Goal: Transaction & Acquisition: Purchase product/service

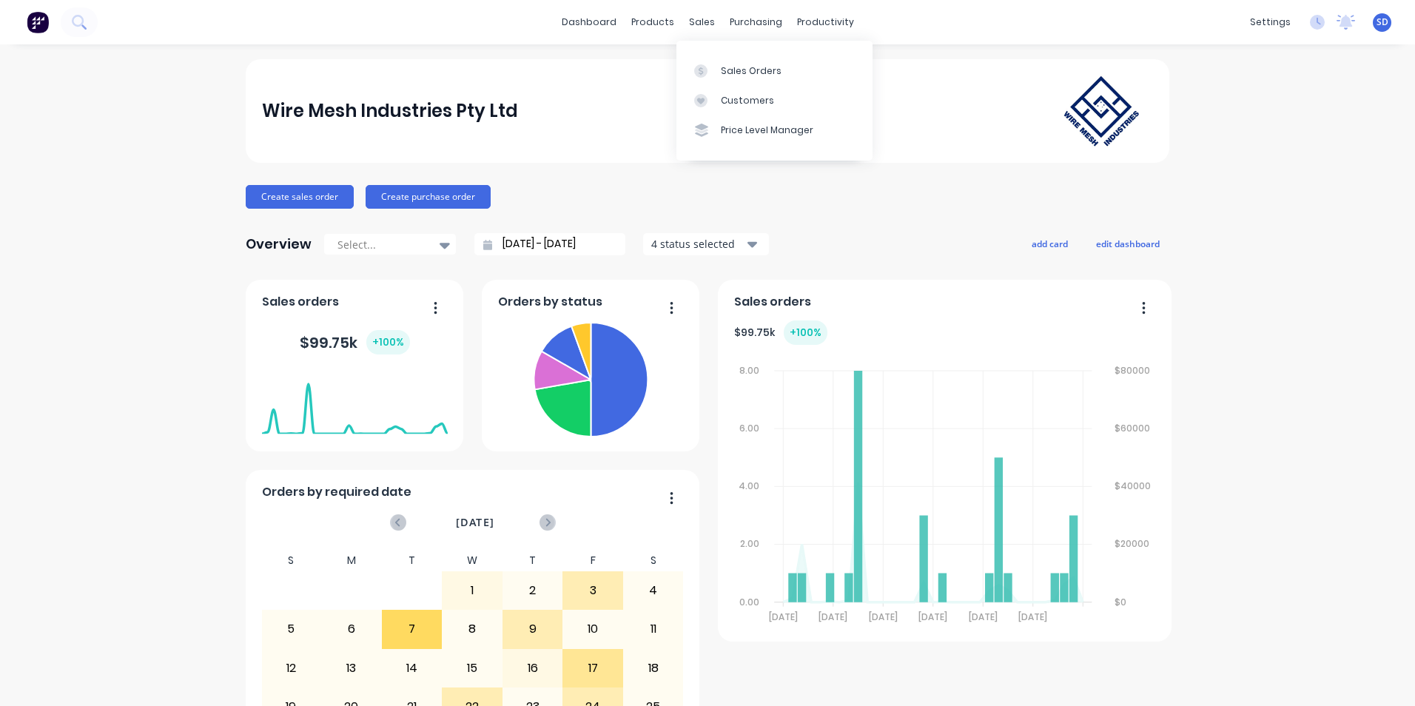
click at [698, 21] on div "sales" at bounding box center [702, 22] width 41 height 22
click at [727, 70] on div "Sales Orders" at bounding box center [751, 70] width 61 height 13
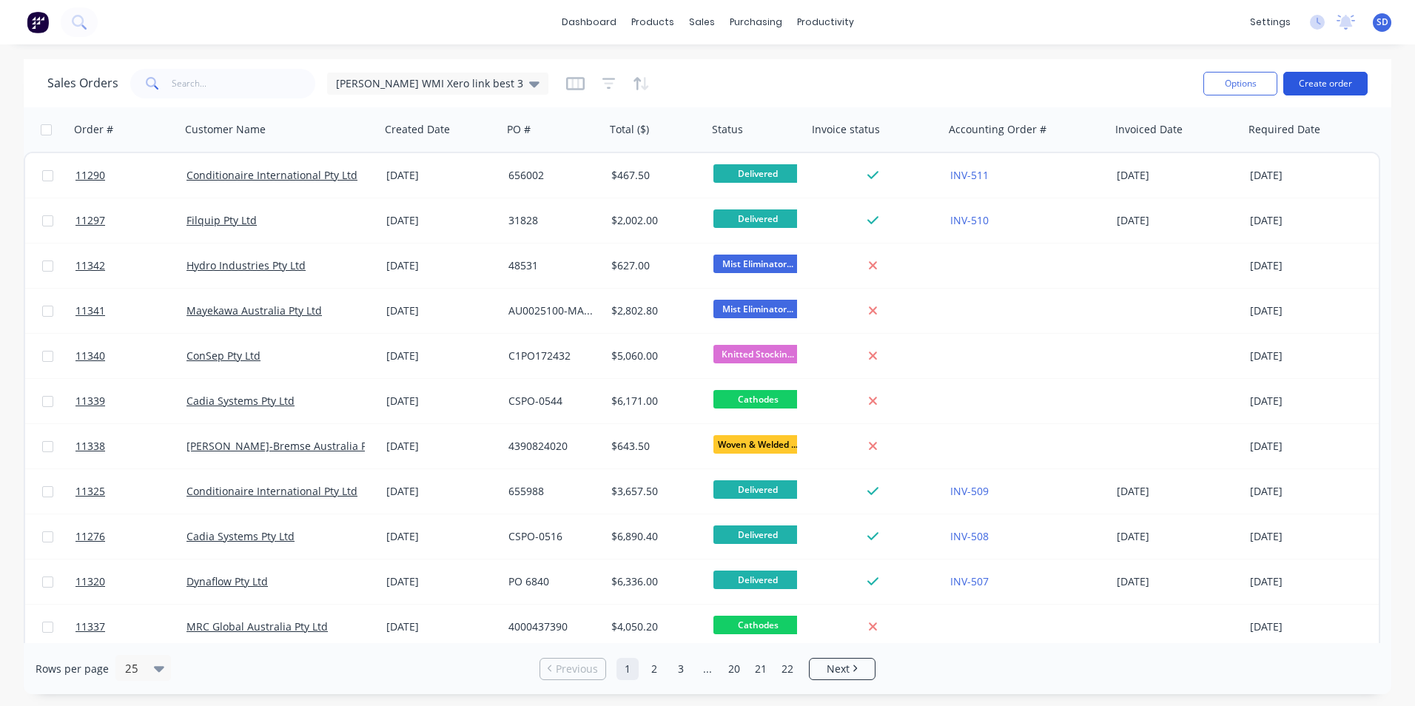
click at [1317, 86] on button "Create order" at bounding box center [1325, 84] width 84 height 24
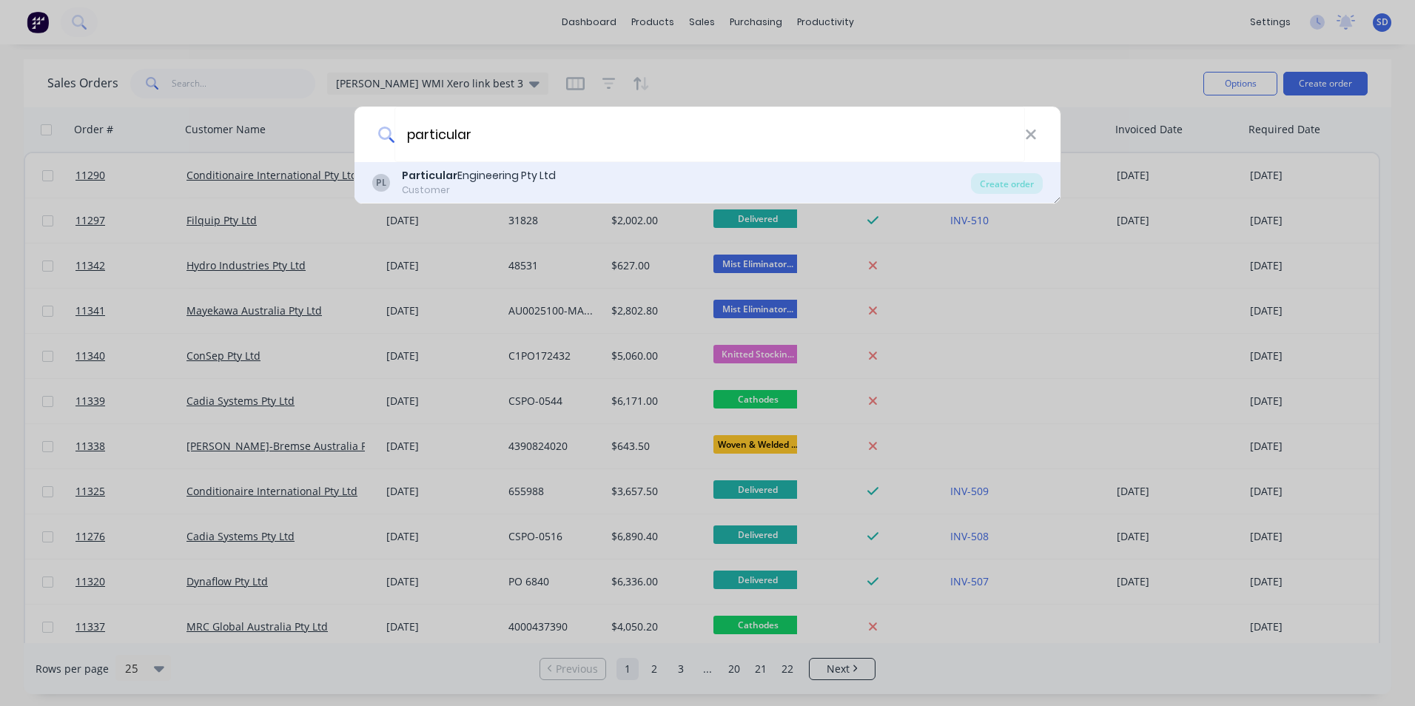
type input "particular"
click at [812, 181] on div "PL Particular Engineering Pty Ltd Customer" at bounding box center [671, 182] width 599 height 29
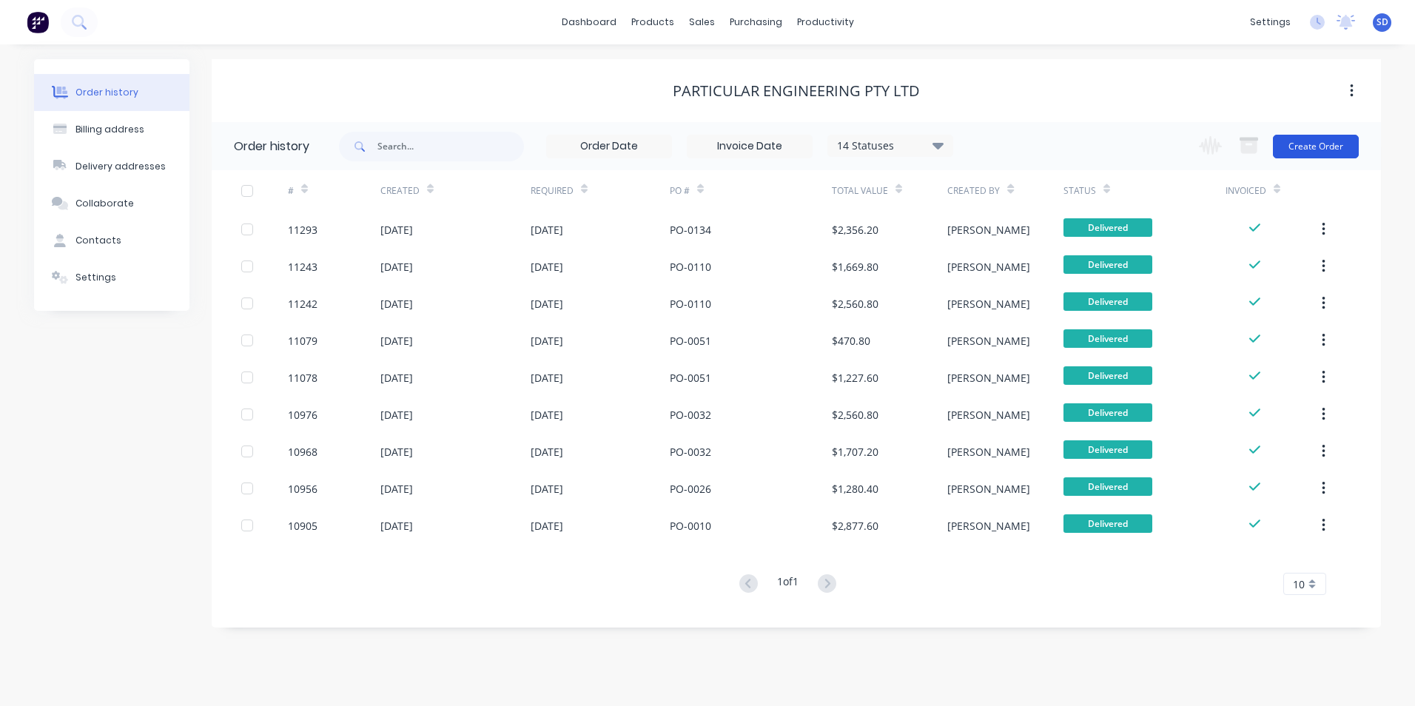
click at [1345, 144] on button "Create Order" at bounding box center [1316, 147] width 86 height 24
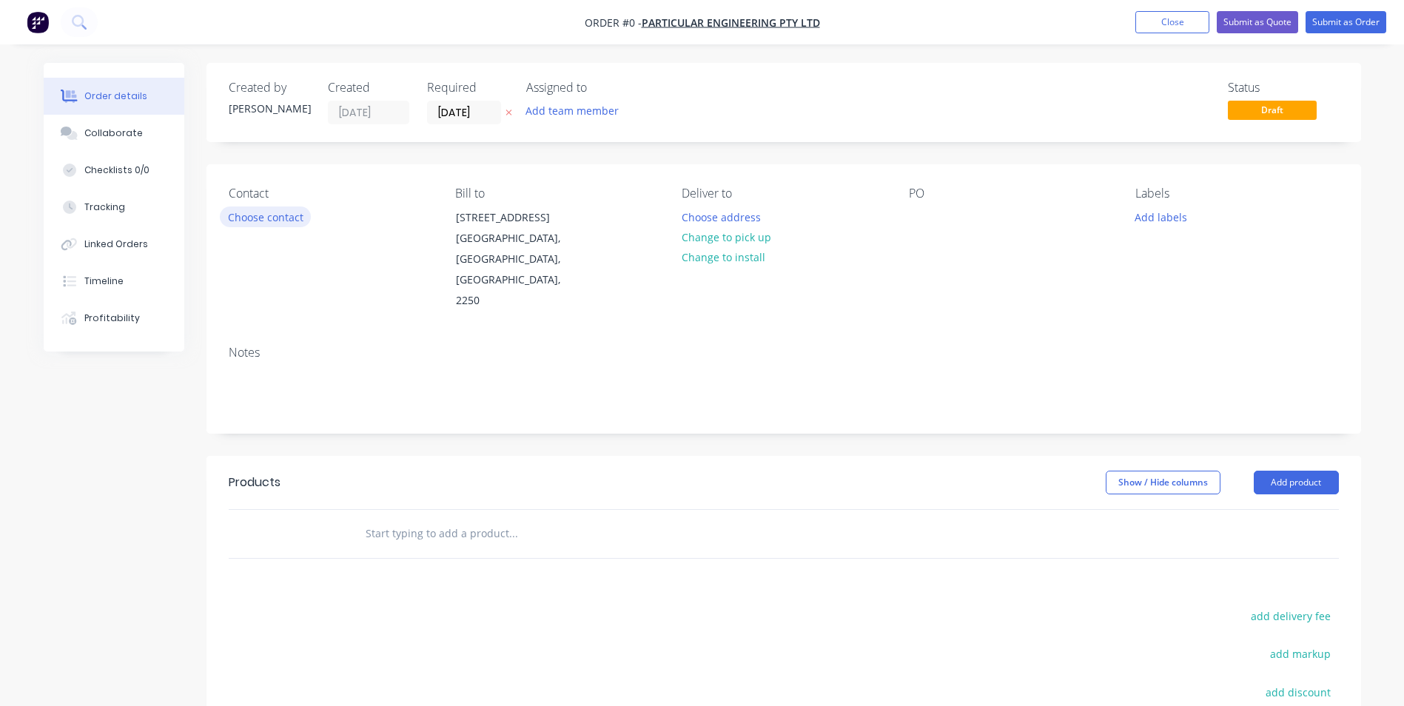
click at [285, 225] on button "Choose contact" at bounding box center [265, 216] width 91 height 20
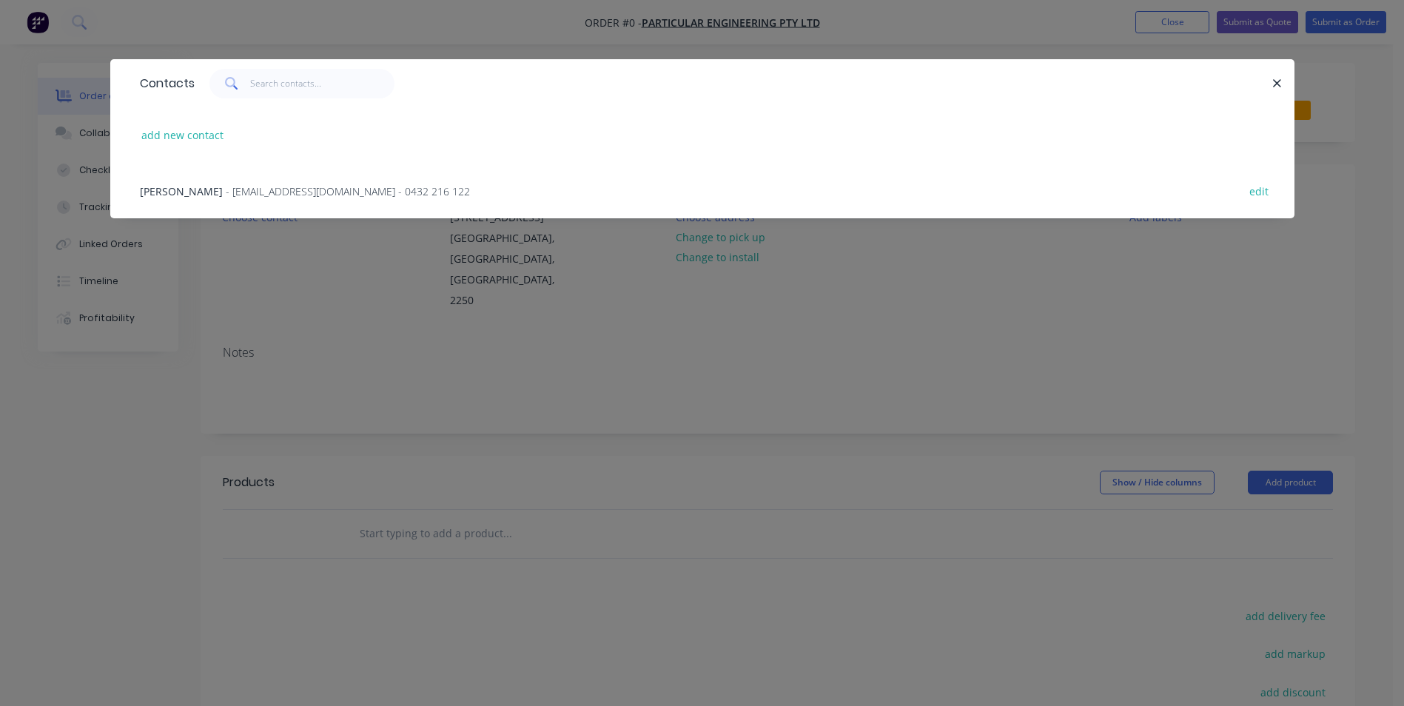
click at [286, 193] on span "- admin@particularengineering.com.au - 0432 216 122" at bounding box center [348, 191] width 244 height 14
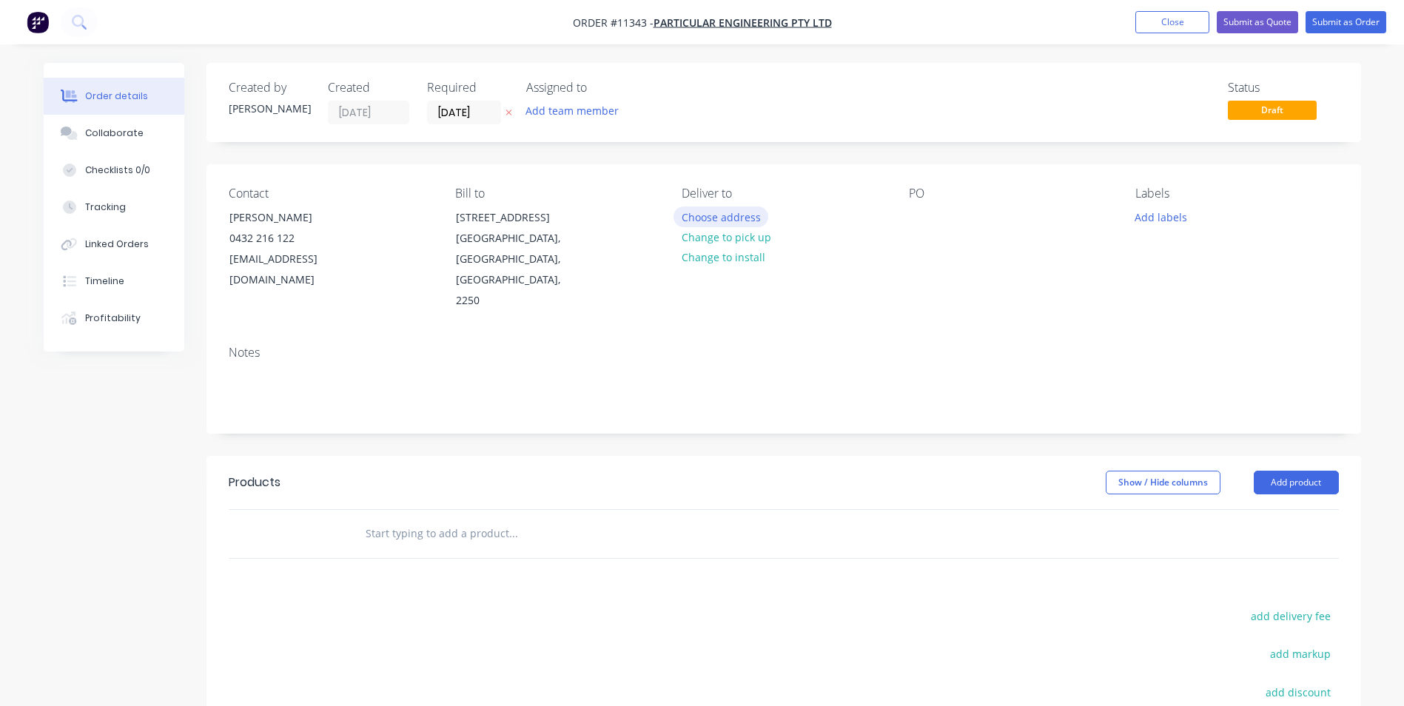
click at [720, 217] on button "Choose address" at bounding box center [720, 216] width 95 height 20
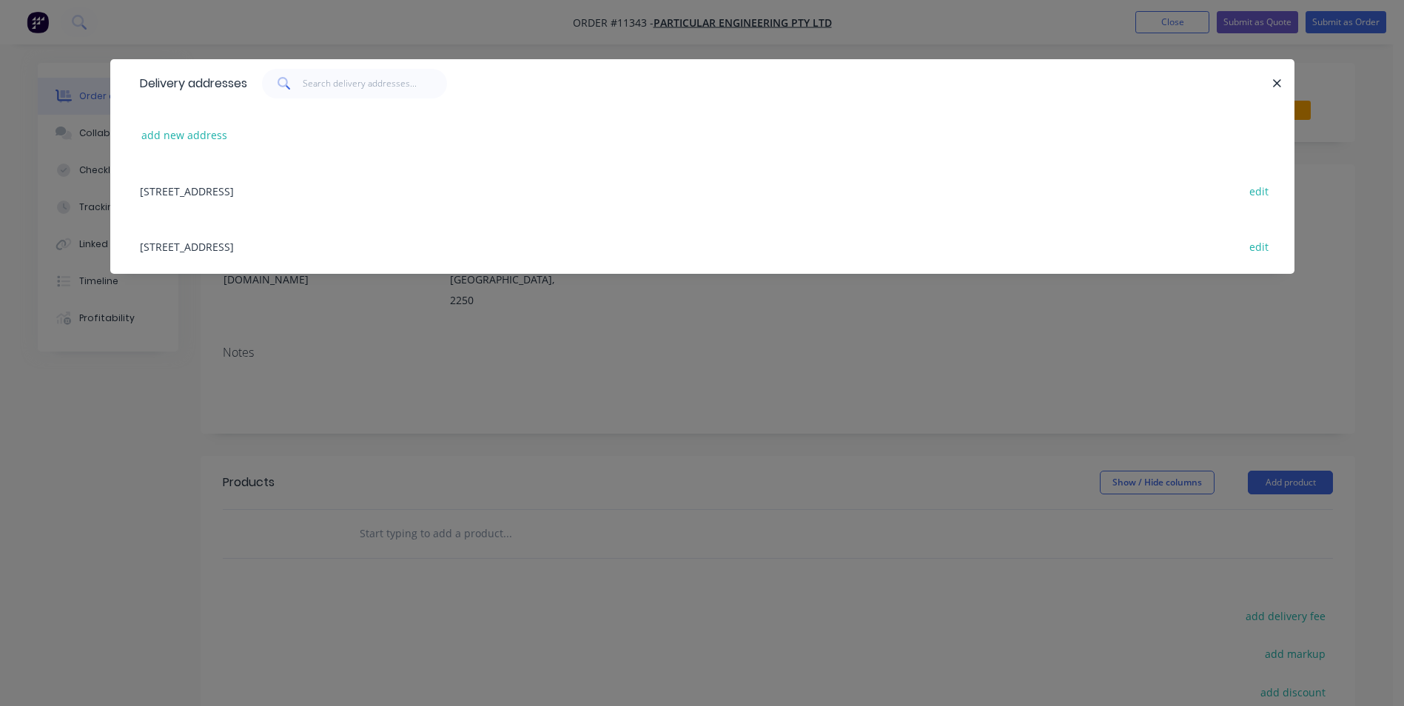
click at [290, 246] on div "Unit 7, 21 Kangoo Road, Somersby, New South Wales, Australia, 2250 edit" at bounding box center [702, 246] width 1140 height 56
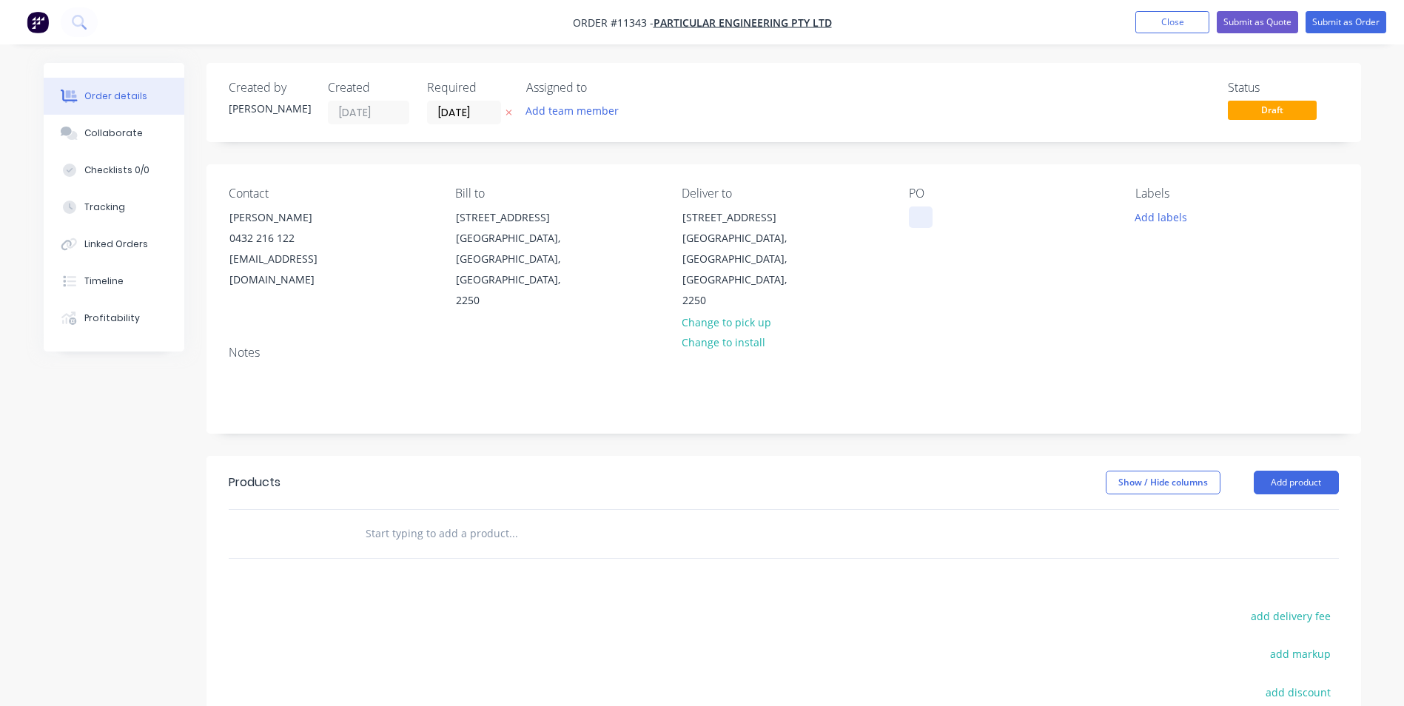
click at [918, 212] on div at bounding box center [921, 216] width 24 height 21
click at [483, 519] on input "text" at bounding box center [513, 534] width 296 height 30
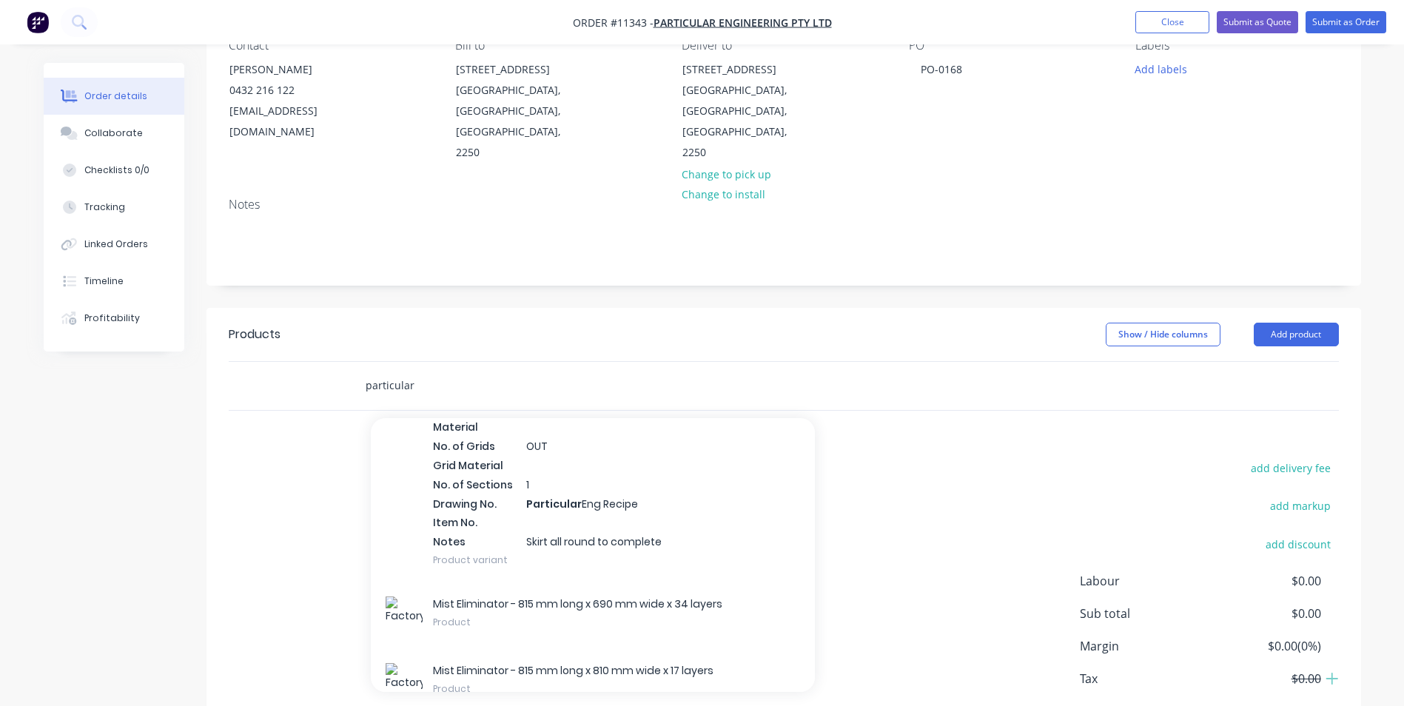
scroll to position [252, 0]
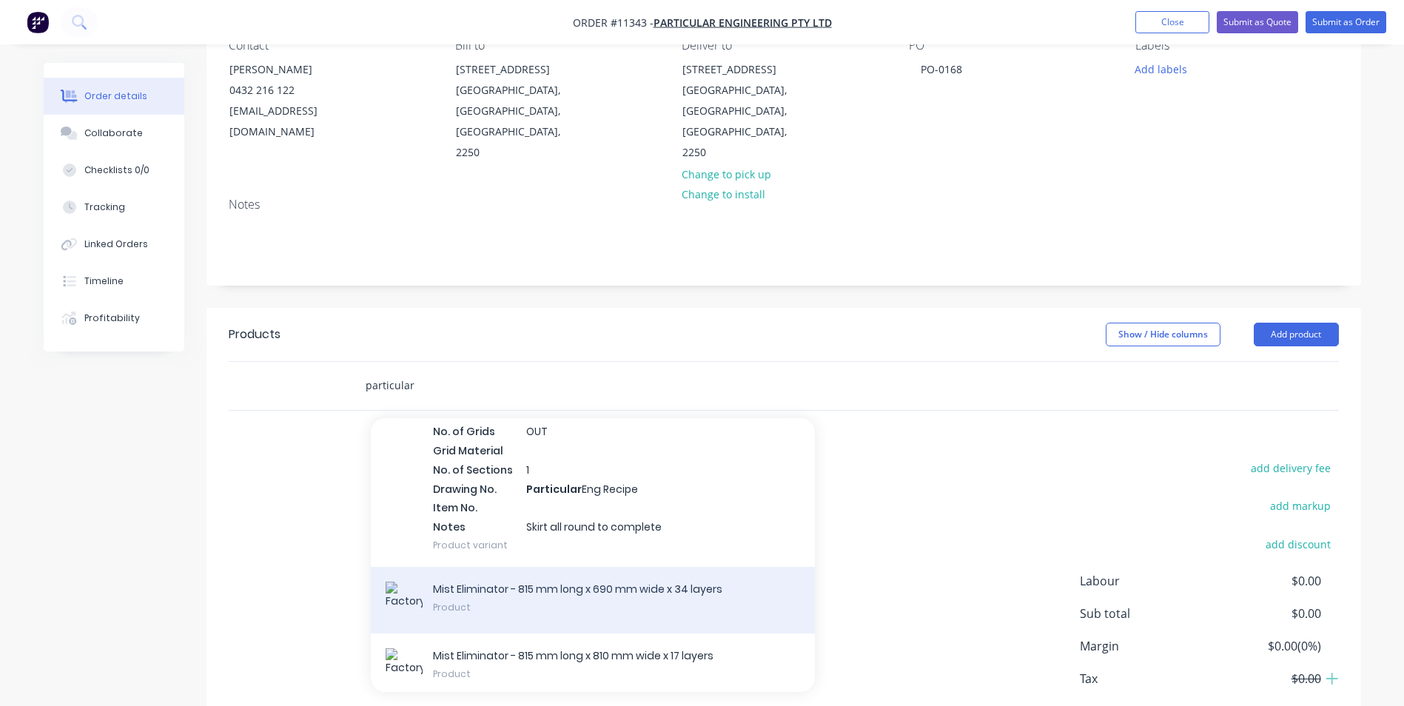
type input "particular"
click at [663, 567] on div "Mist Eliminator - 815 mm long x 690 mm wide x 34 layers Product" at bounding box center [593, 600] width 444 height 67
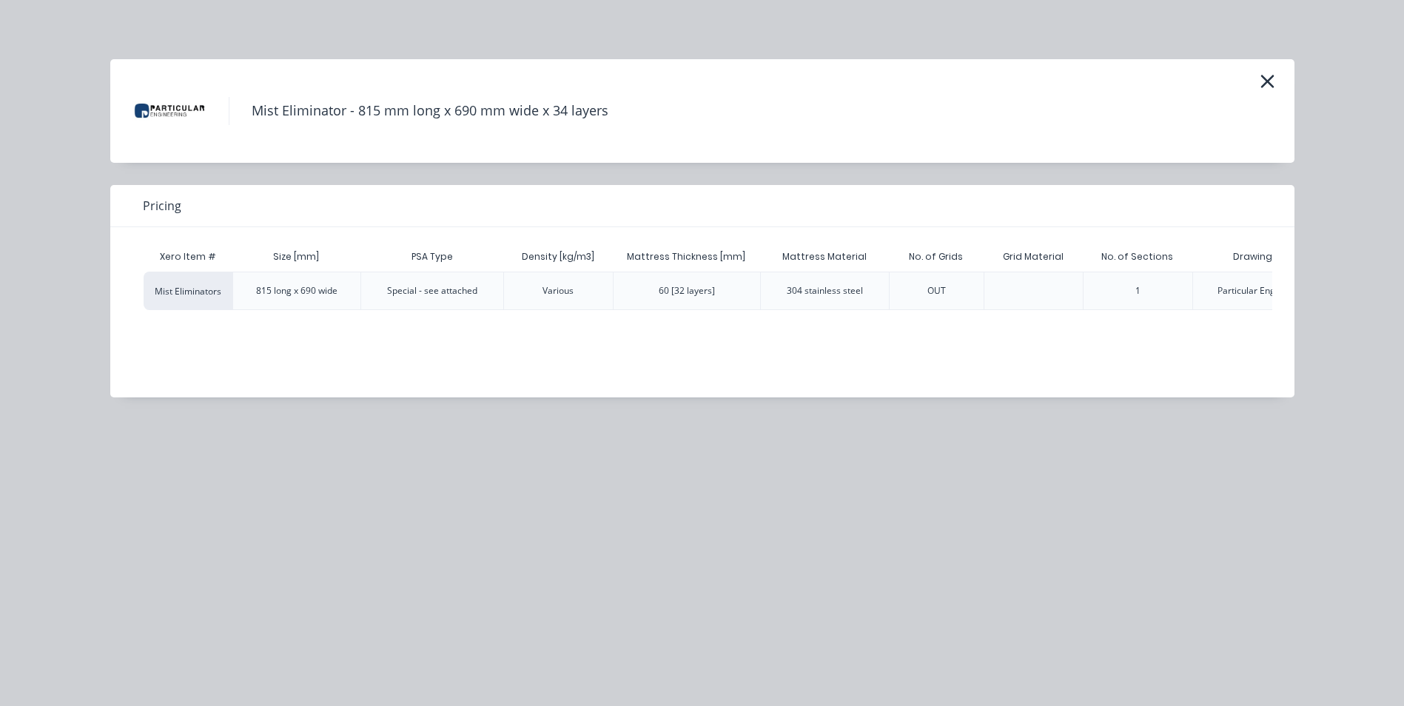
scroll to position [0, 376]
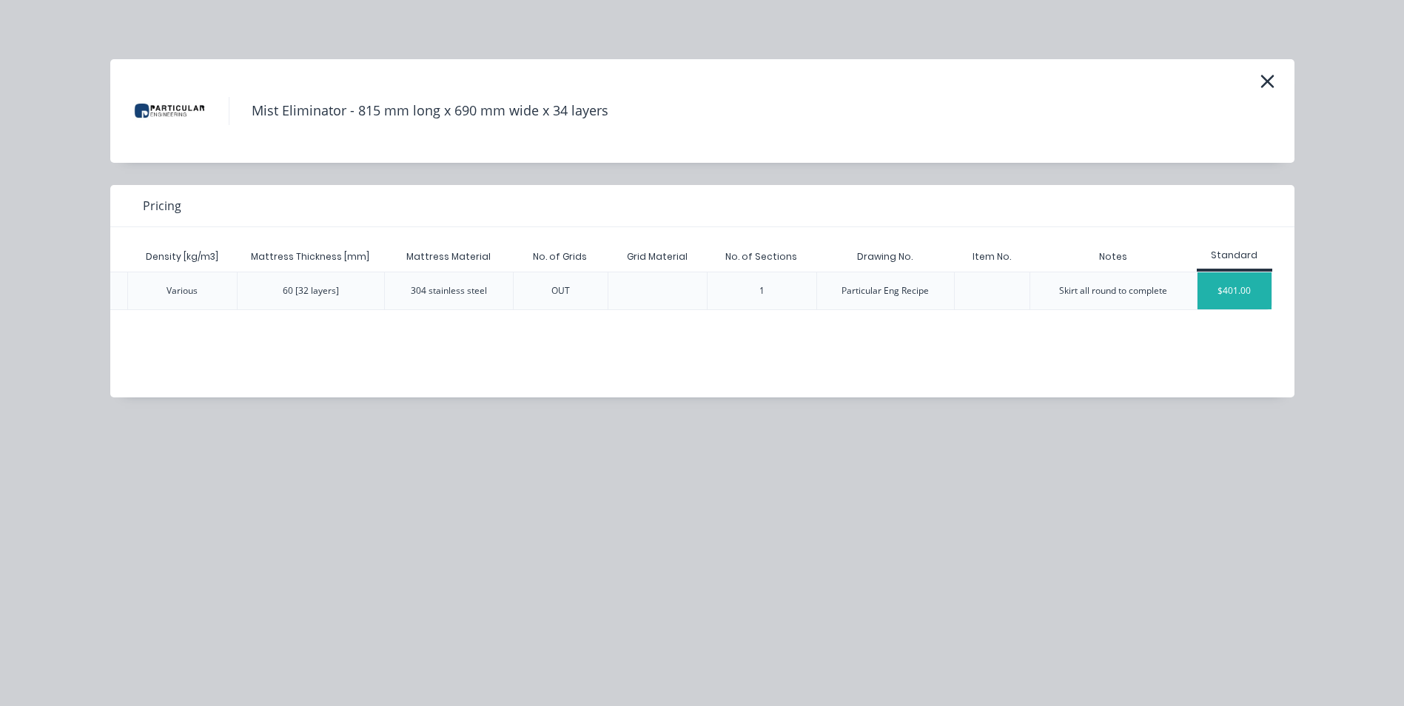
click at [1227, 283] on div "$401.00" at bounding box center [1234, 290] width 74 height 37
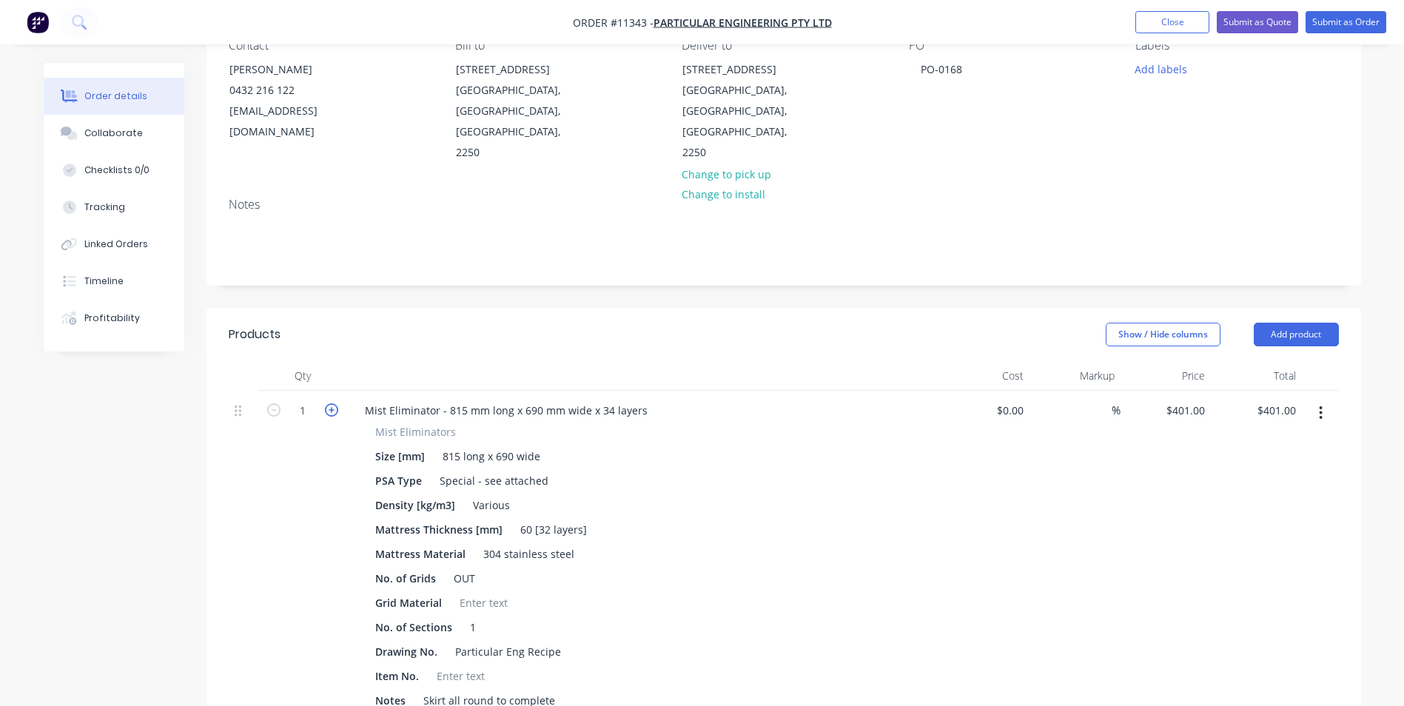
click at [332, 403] on icon "button" at bounding box center [331, 409] width 13 height 13
type input "2"
type input "$802.00"
click at [332, 403] on icon "button" at bounding box center [331, 409] width 13 height 13
type input "3"
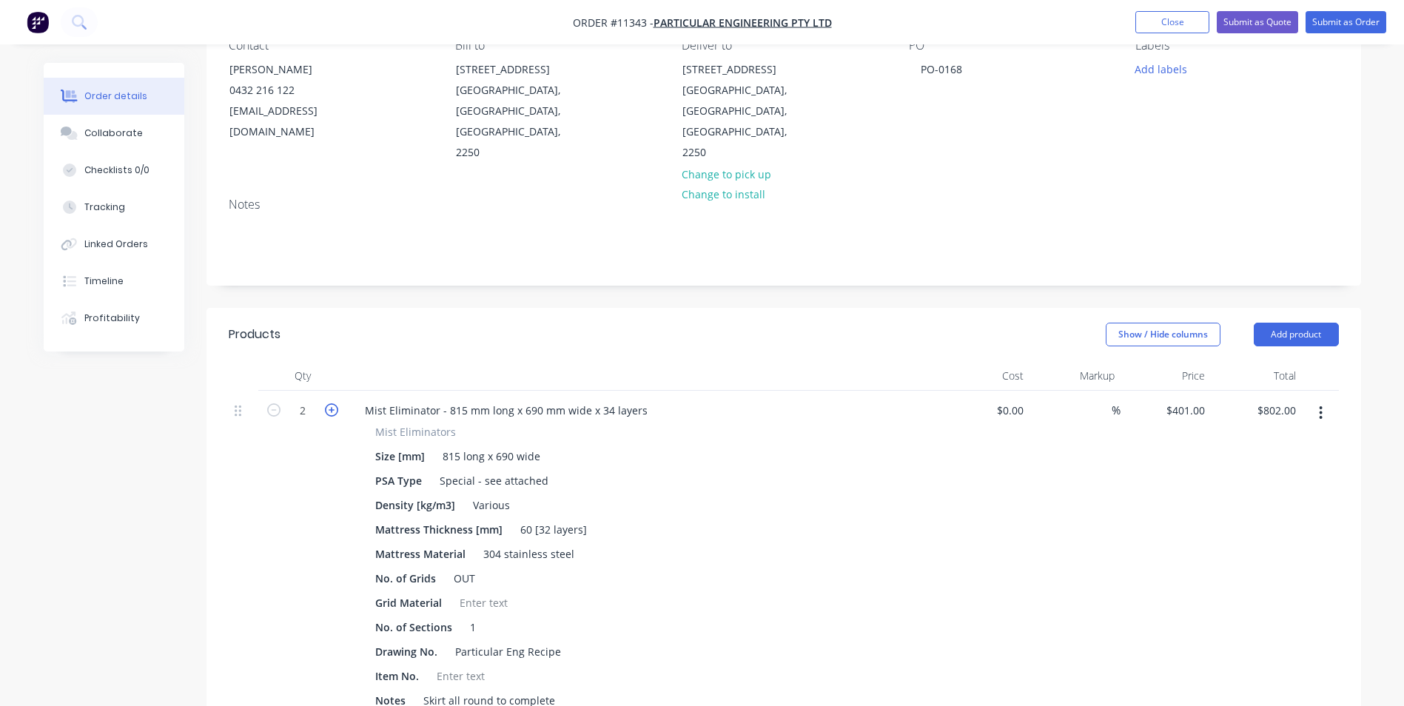
type input "$1,203.00"
click at [332, 403] on icon "button" at bounding box center [331, 409] width 13 height 13
type input "4"
type input "$1,604.00"
click at [332, 403] on icon "button" at bounding box center [331, 409] width 13 height 13
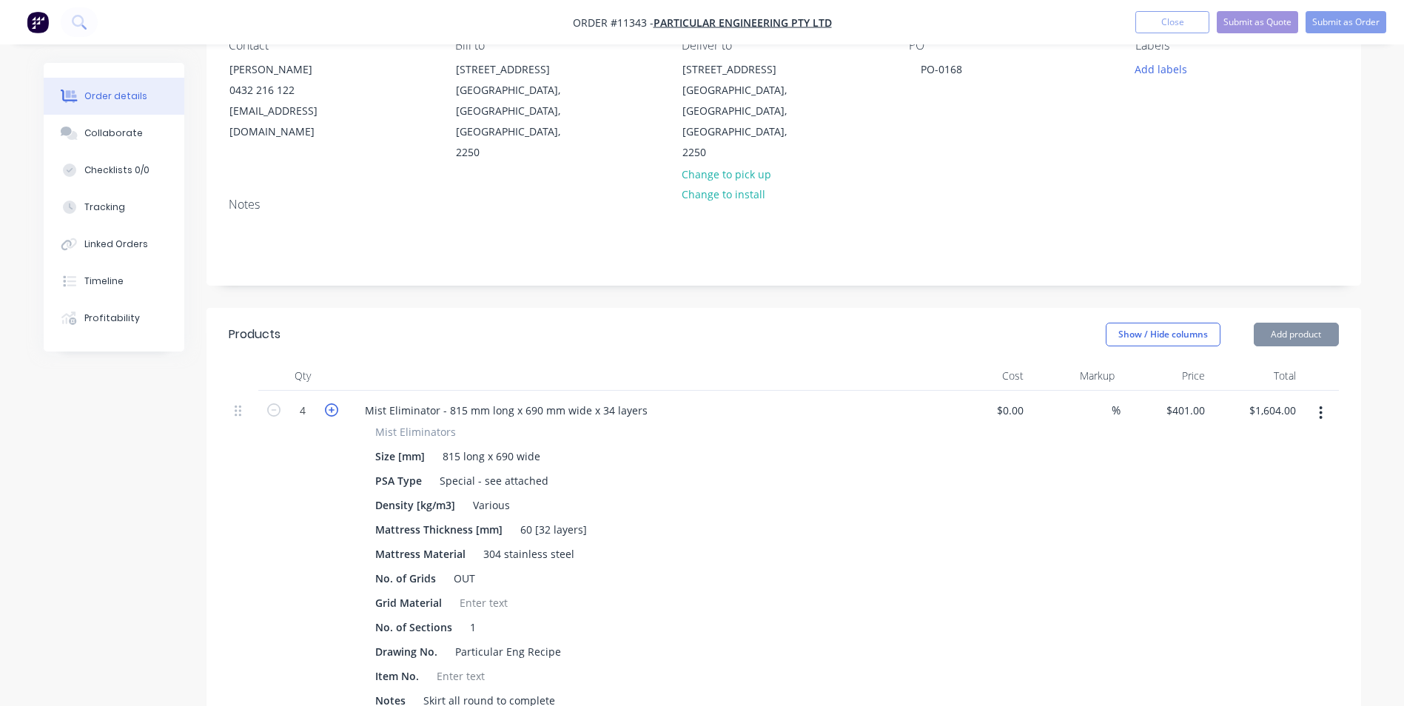
type input "5"
type input "$2,005.00"
click at [332, 403] on icon "button" at bounding box center [331, 409] width 13 height 13
type input "6"
type input "$2,406.00"
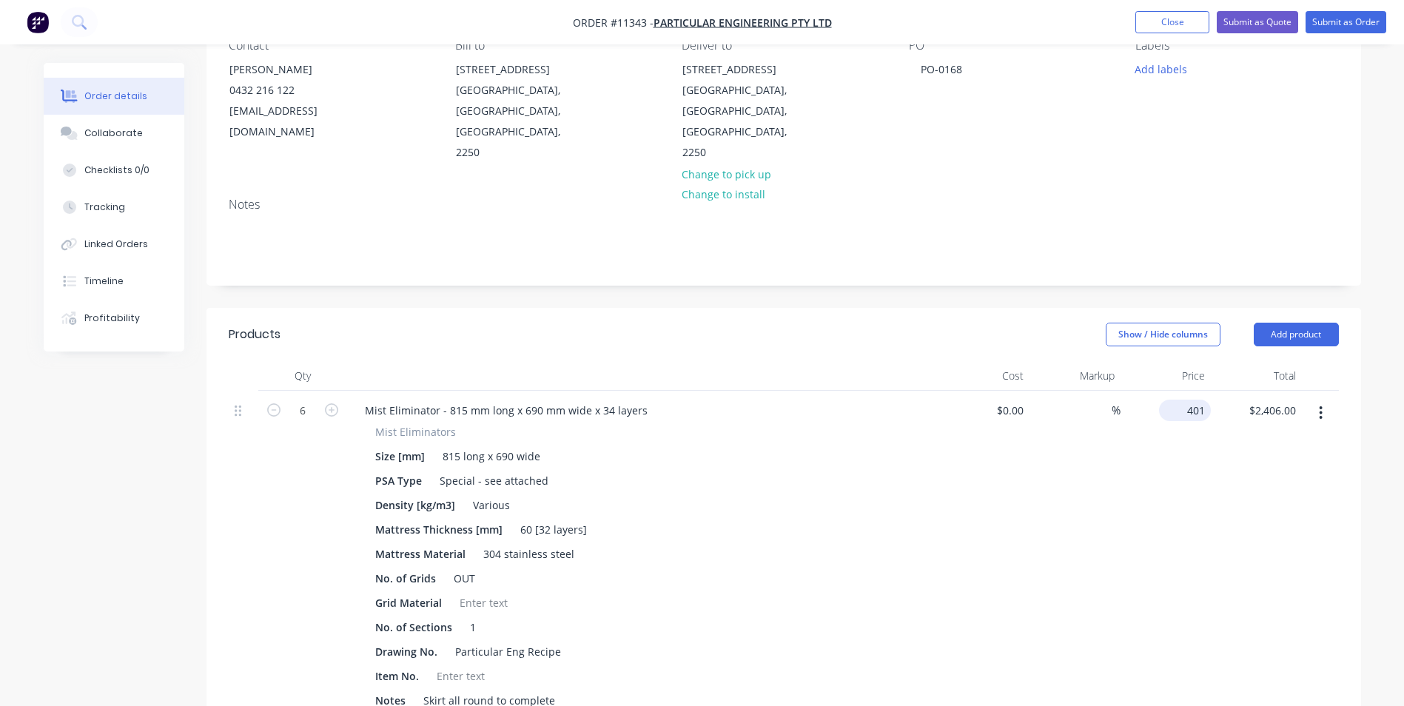
click at [1204, 400] on input "401" at bounding box center [1188, 410] width 46 height 21
type input "$388.00"
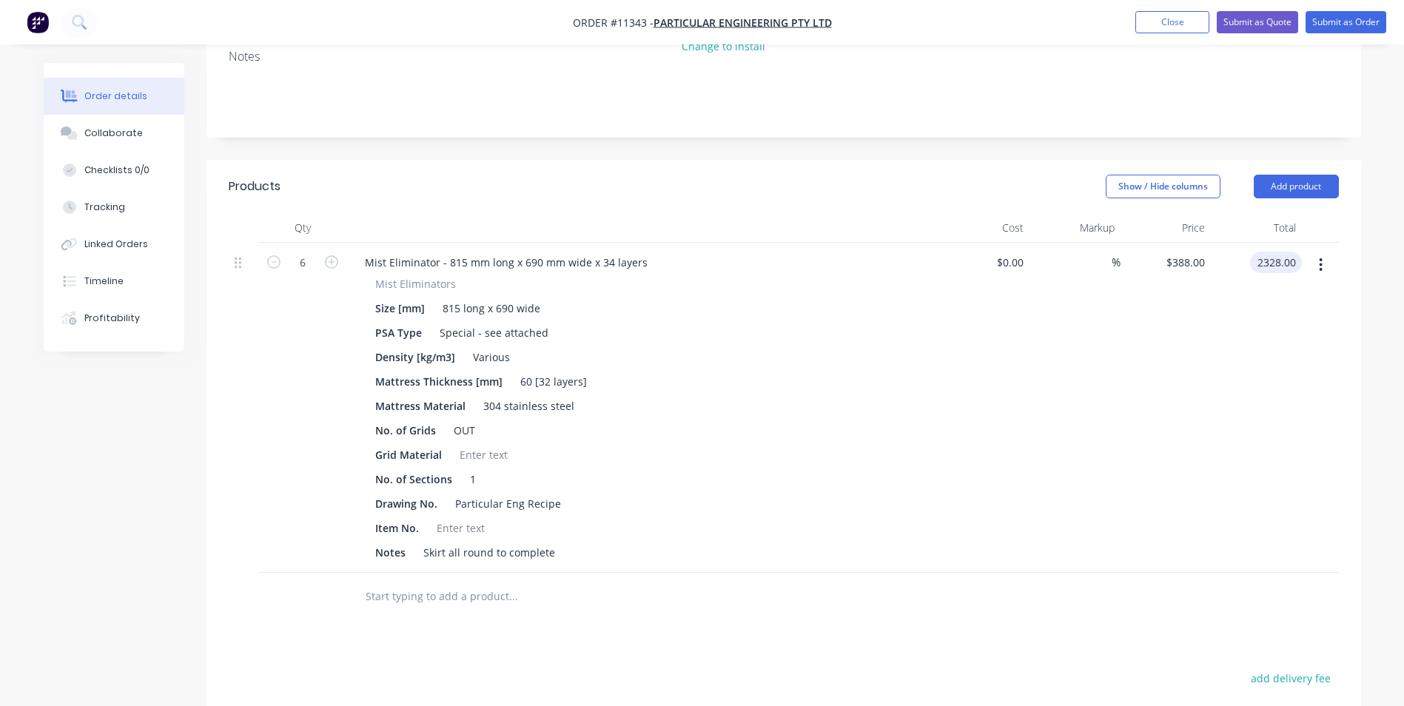
scroll to position [0, 0]
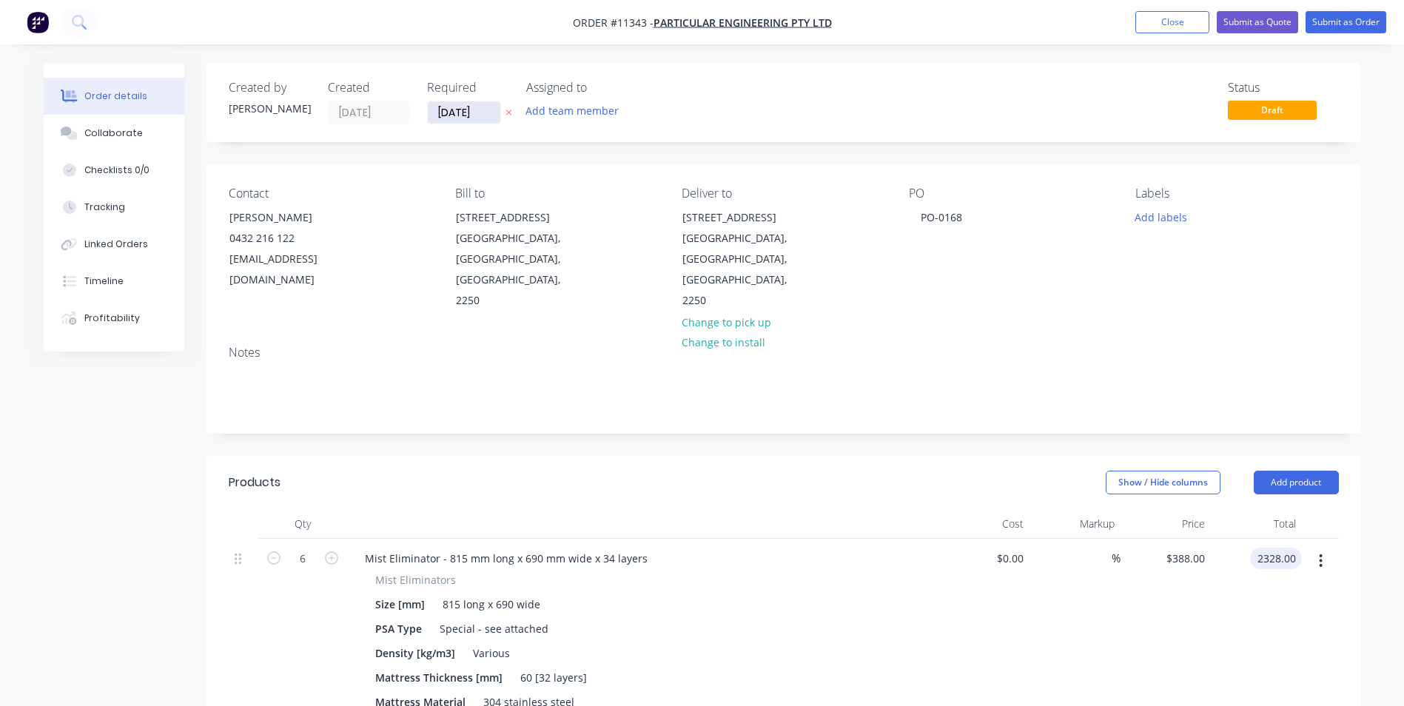
type input "$2,328.00"
click at [471, 112] on input "09/10/25" at bounding box center [464, 112] width 73 height 22
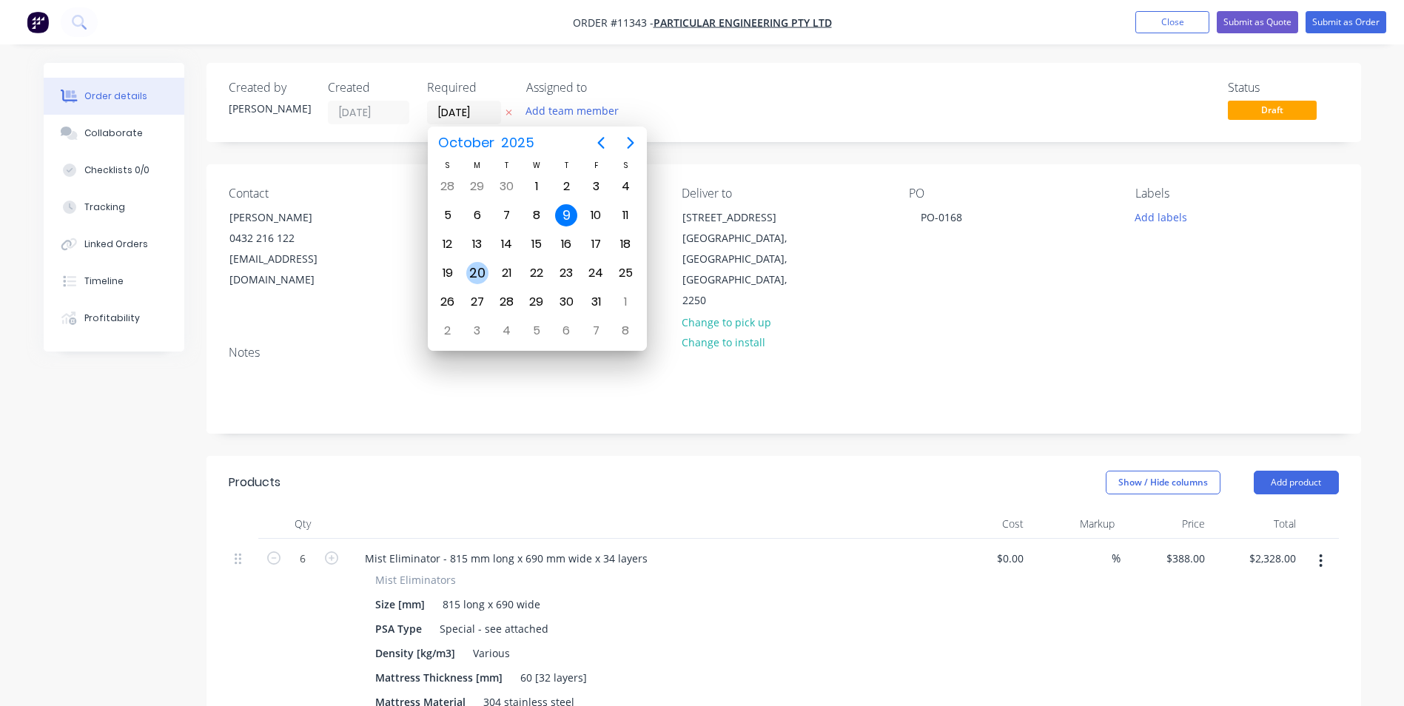
click at [481, 269] on div "20" at bounding box center [477, 273] width 22 height 22
type input "20/10/25"
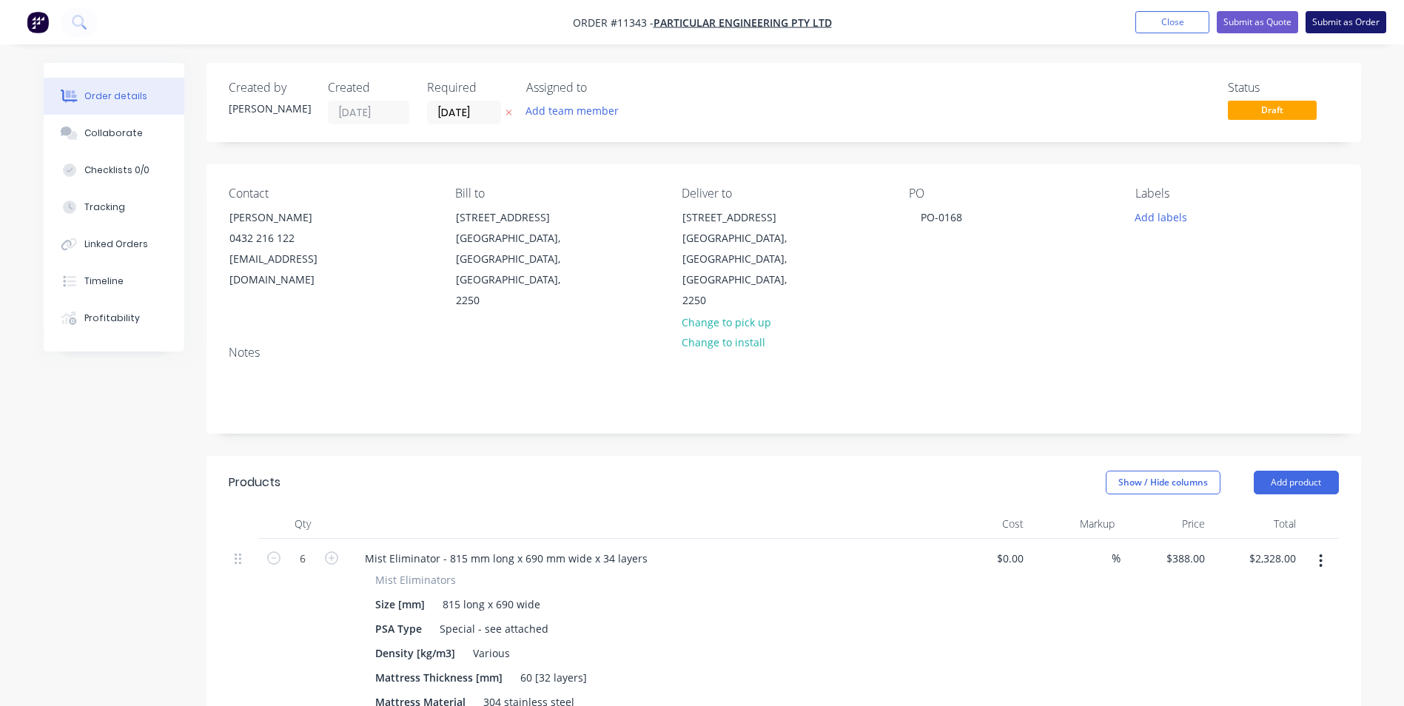
click at [1379, 23] on button "Submit as Order" at bounding box center [1345, 22] width 81 height 22
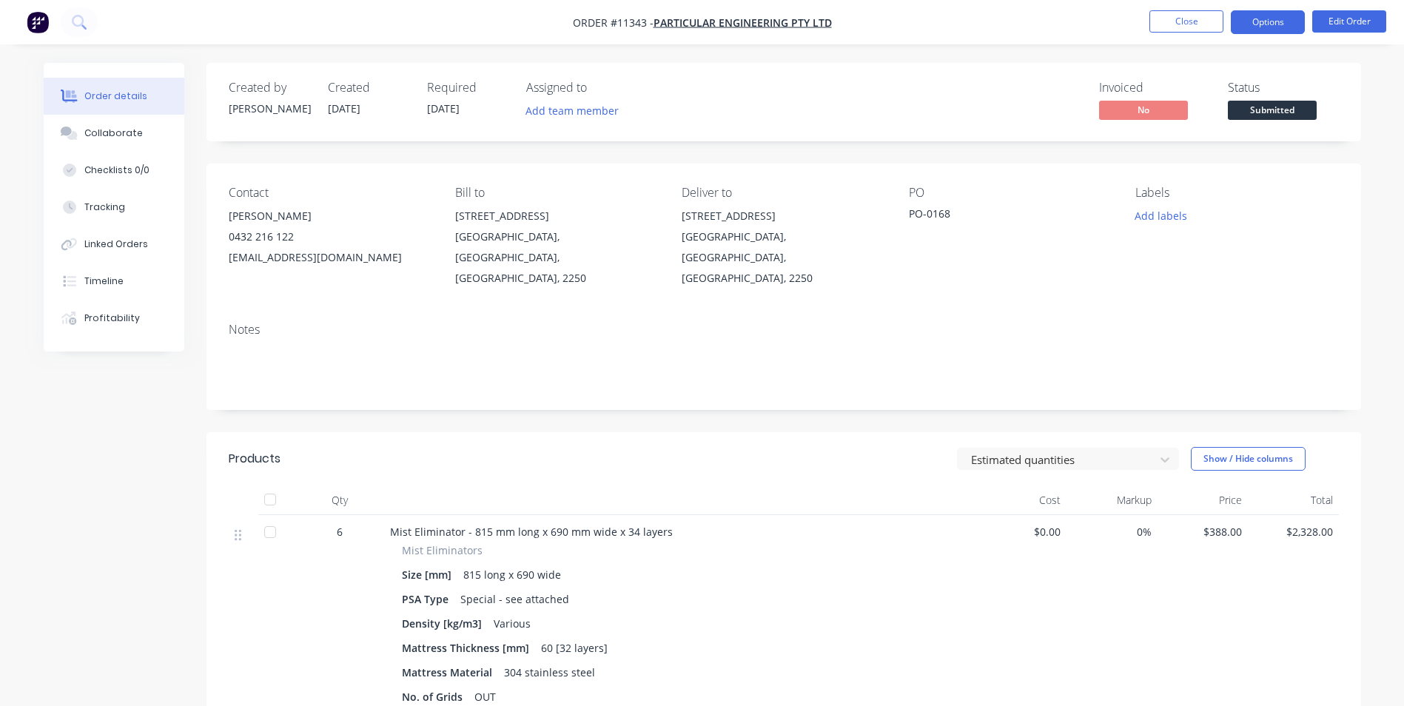
click at [1290, 16] on button "Options" at bounding box center [1268, 22] width 74 height 24
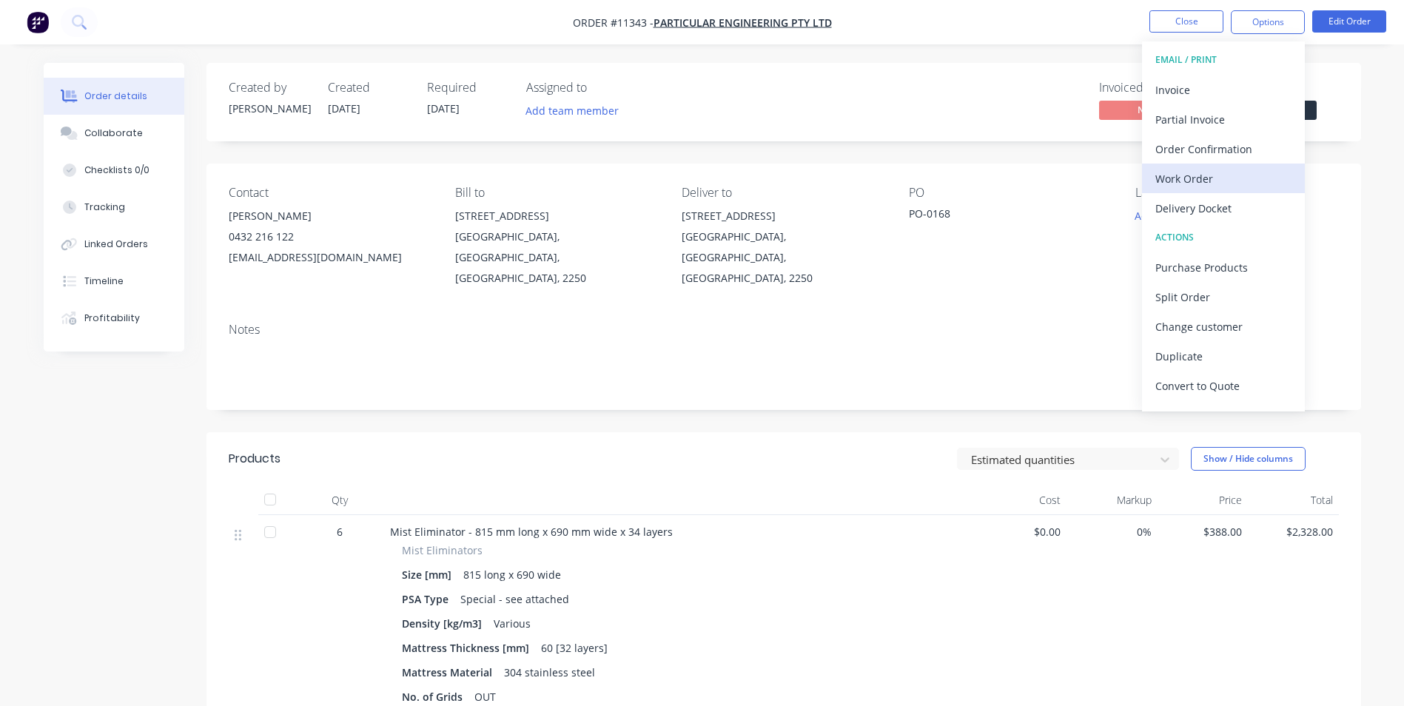
click at [1232, 179] on div "Work Order" at bounding box center [1223, 178] width 136 height 21
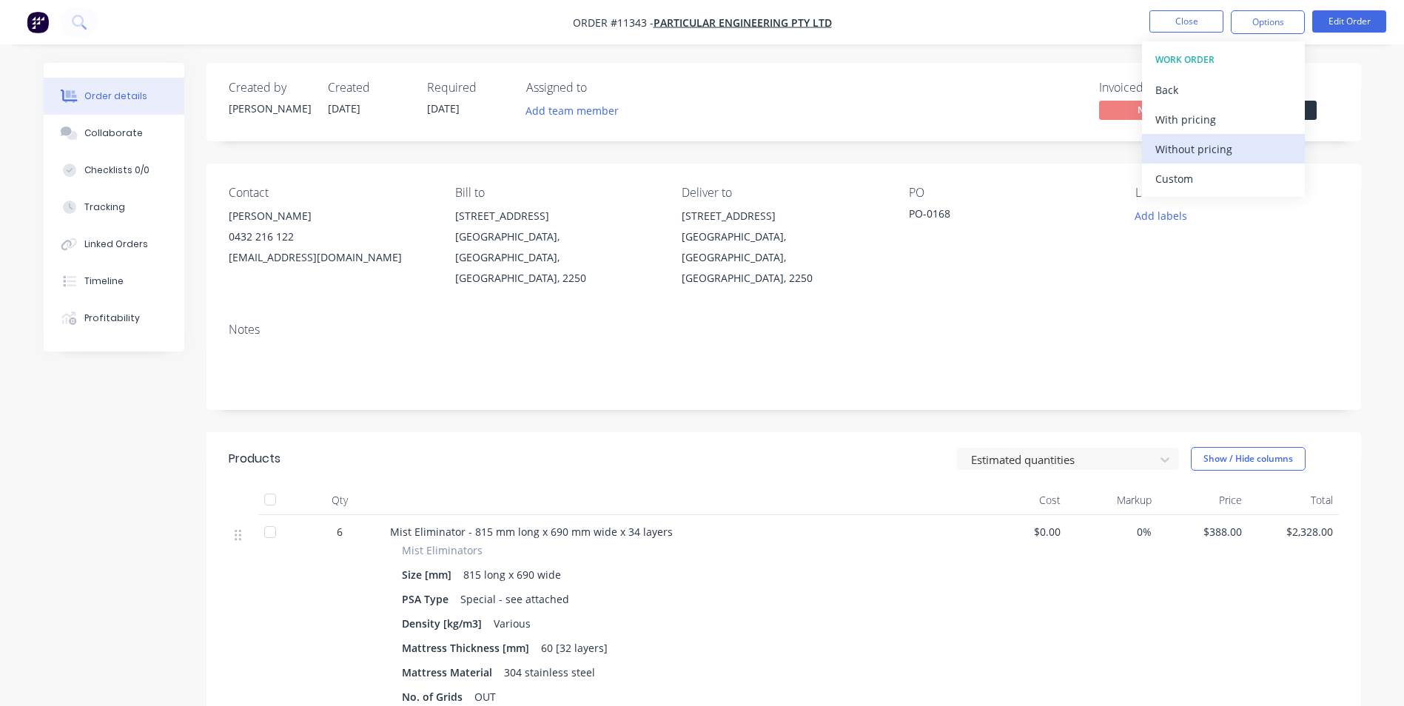
click at [1209, 144] on div "Without pricing" at bounding box center [1223, 148] width 136 height 21
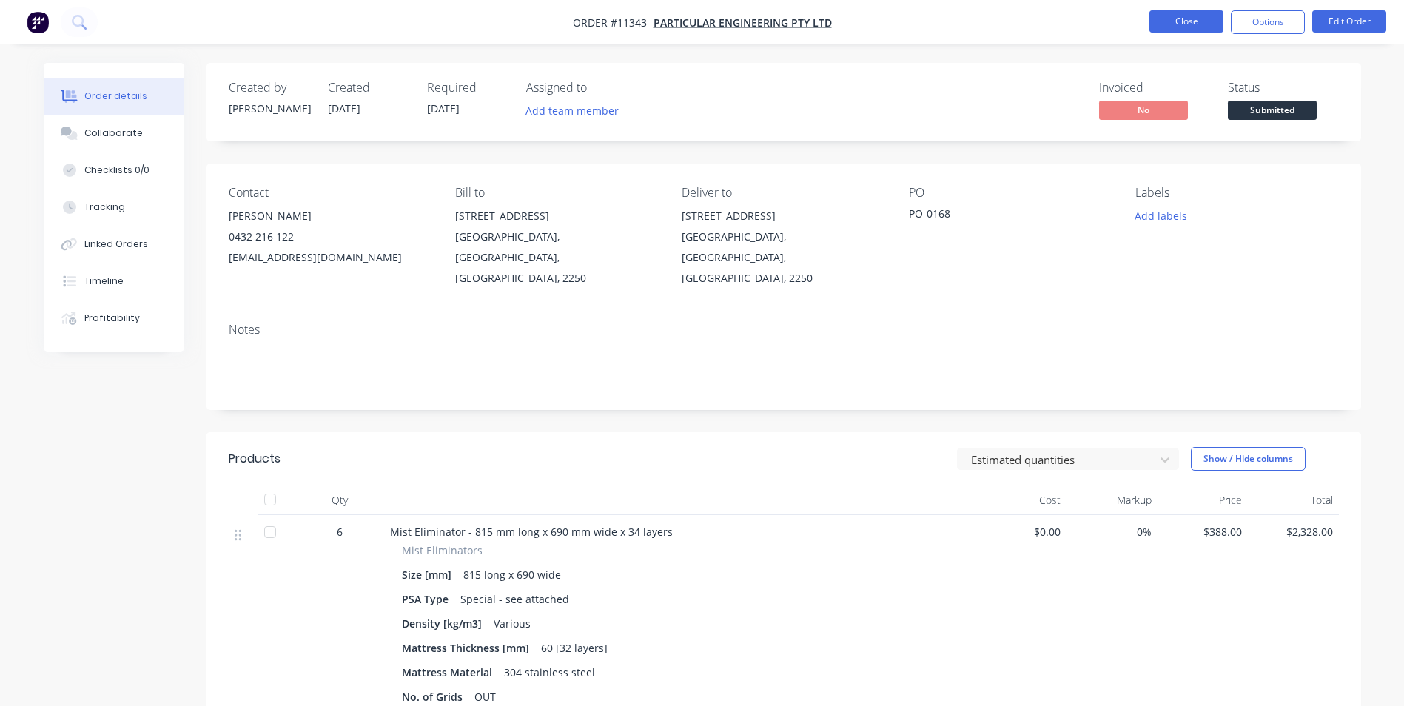
click at [1171, 21] on button "Close" at bounding box center [1186, 21] width 74 height 22
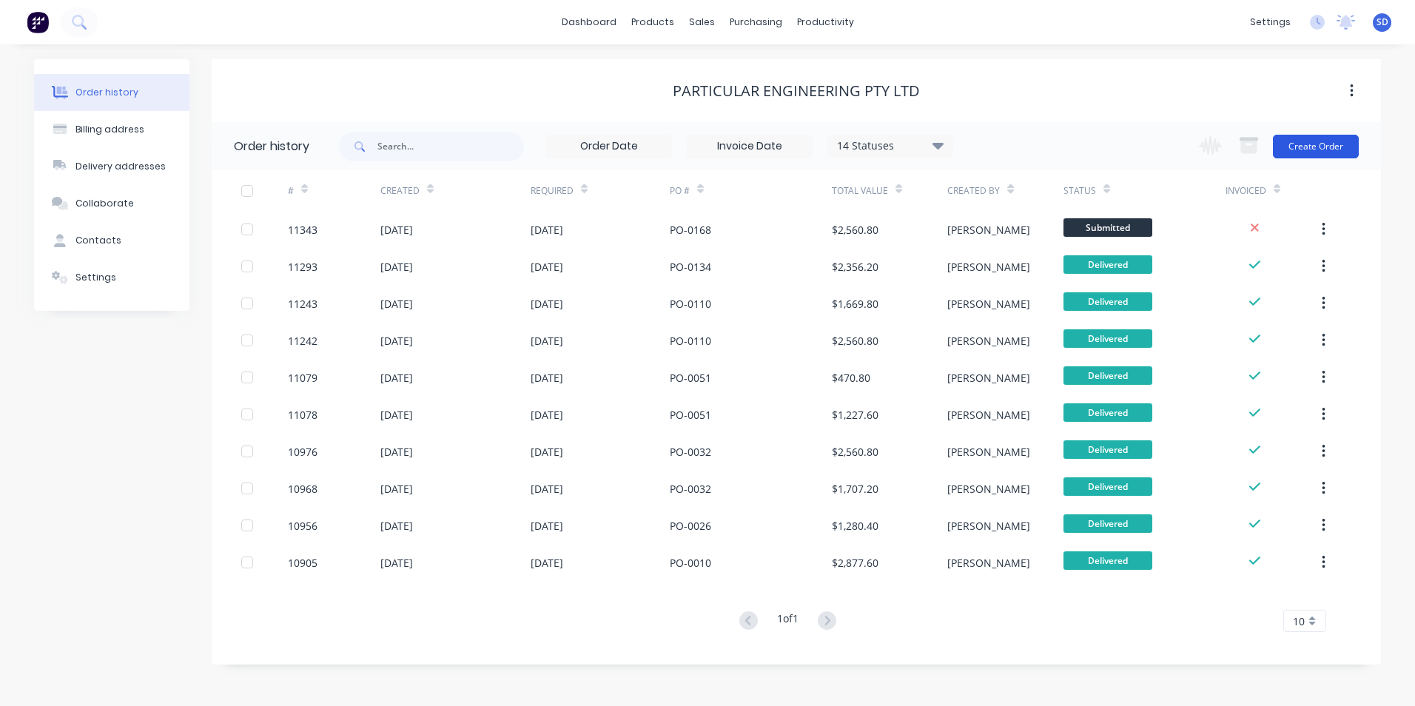
click at [1326, 147] on button "Create Order" at bounding box center [1316, 147] width 86 height 24
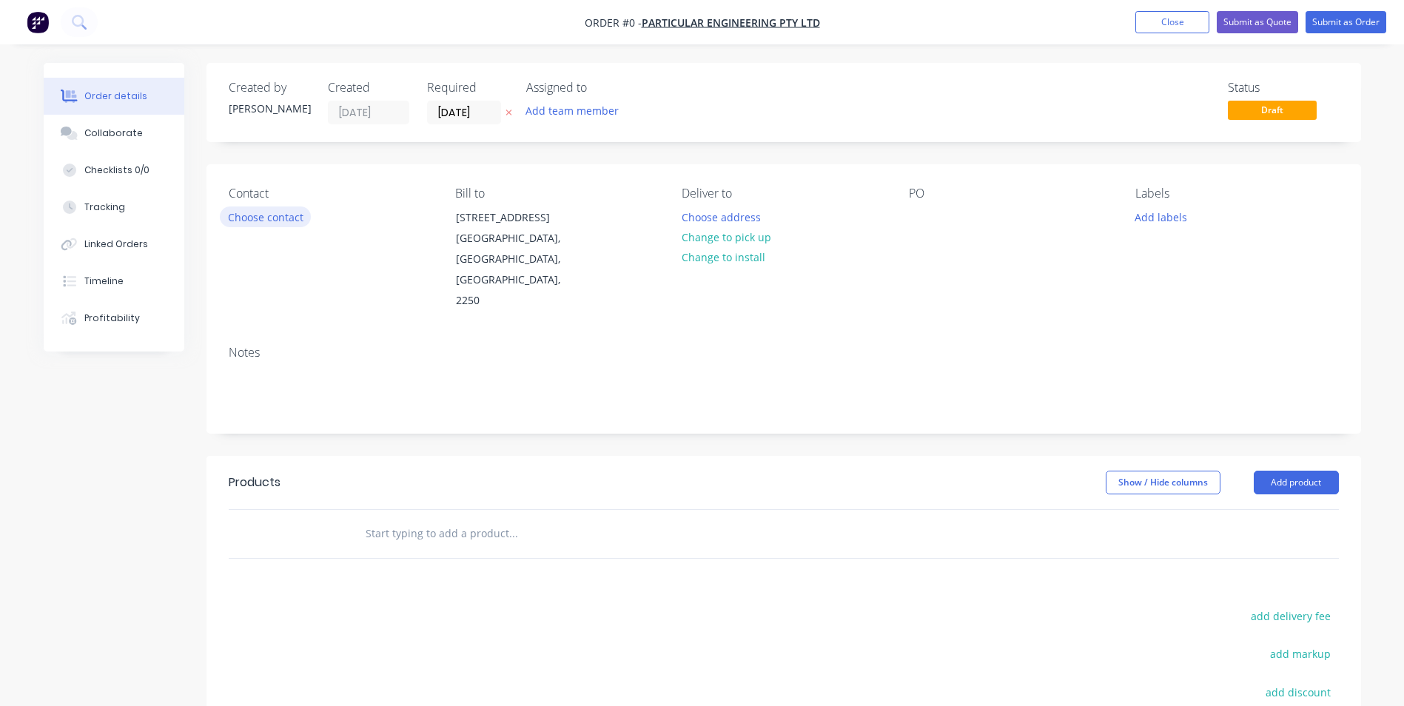
click at [252, 212] on button "Choose contact" at bounding box center [265, 216] width 91 height 20
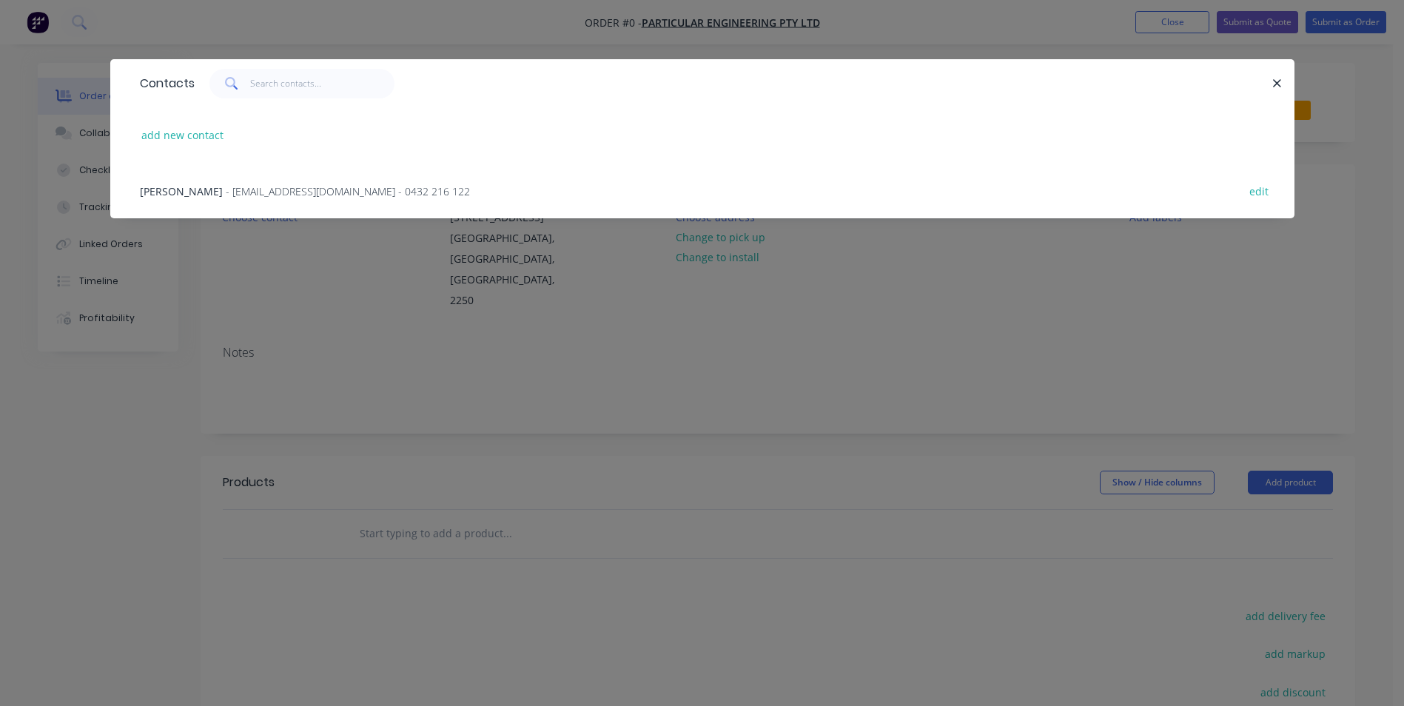
click at [256, 191] on span "- admin@particularengineering.com.au - 0432 216 122" at bounding box center [348, 191] width 244 height 14
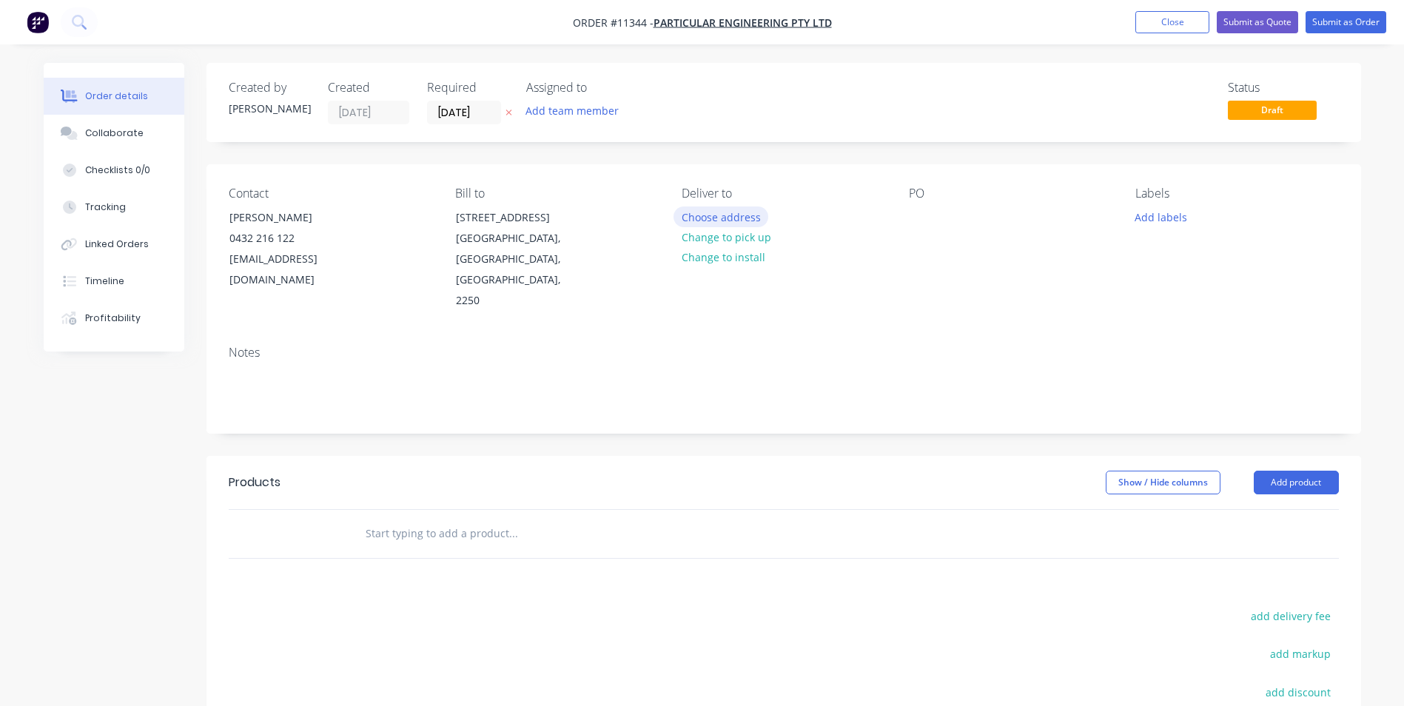
click at [742, 221] on button "Choose address" at bounding box center [720, 216] width 95 height 20
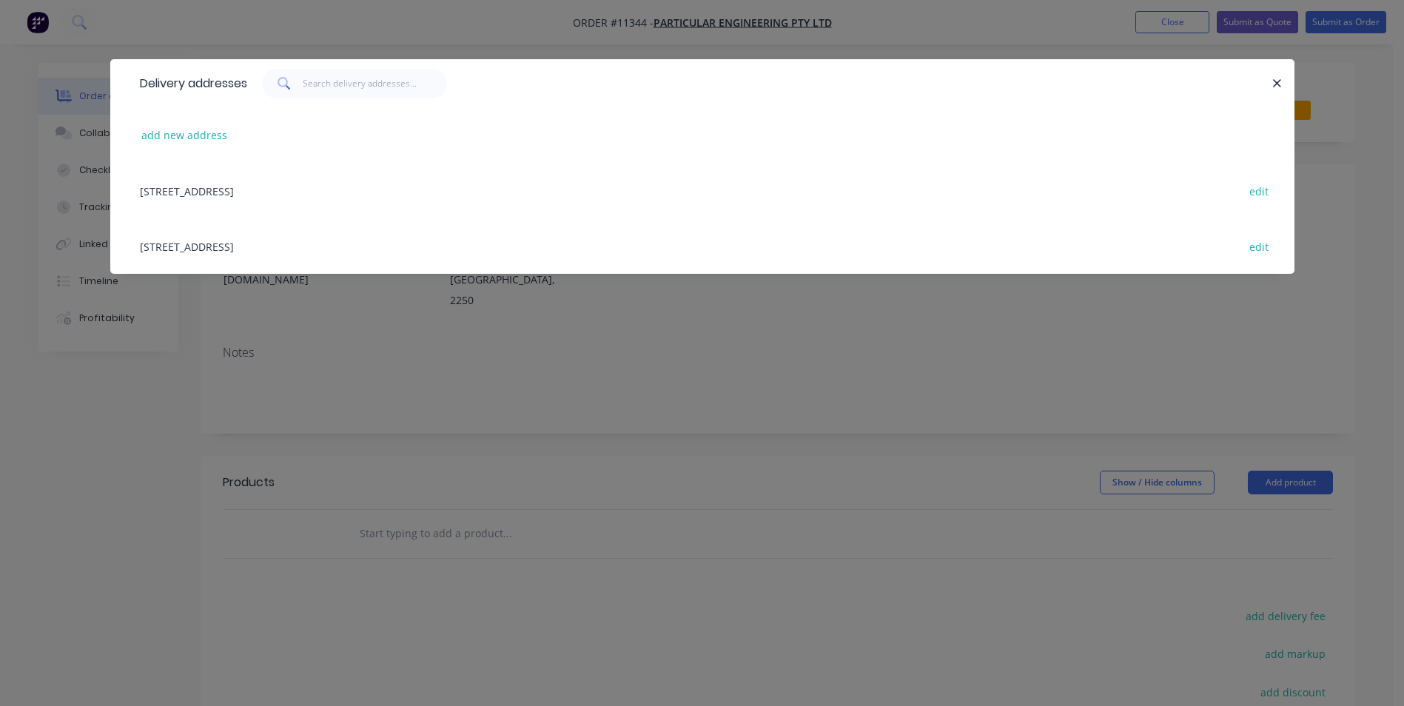
click at [440, 242] on div "Unit 7, 21 Kangoo Road, Somersby, New South Wales, Australia, 2250 edit" at bounding box center [702, 246] width 1140 height 56
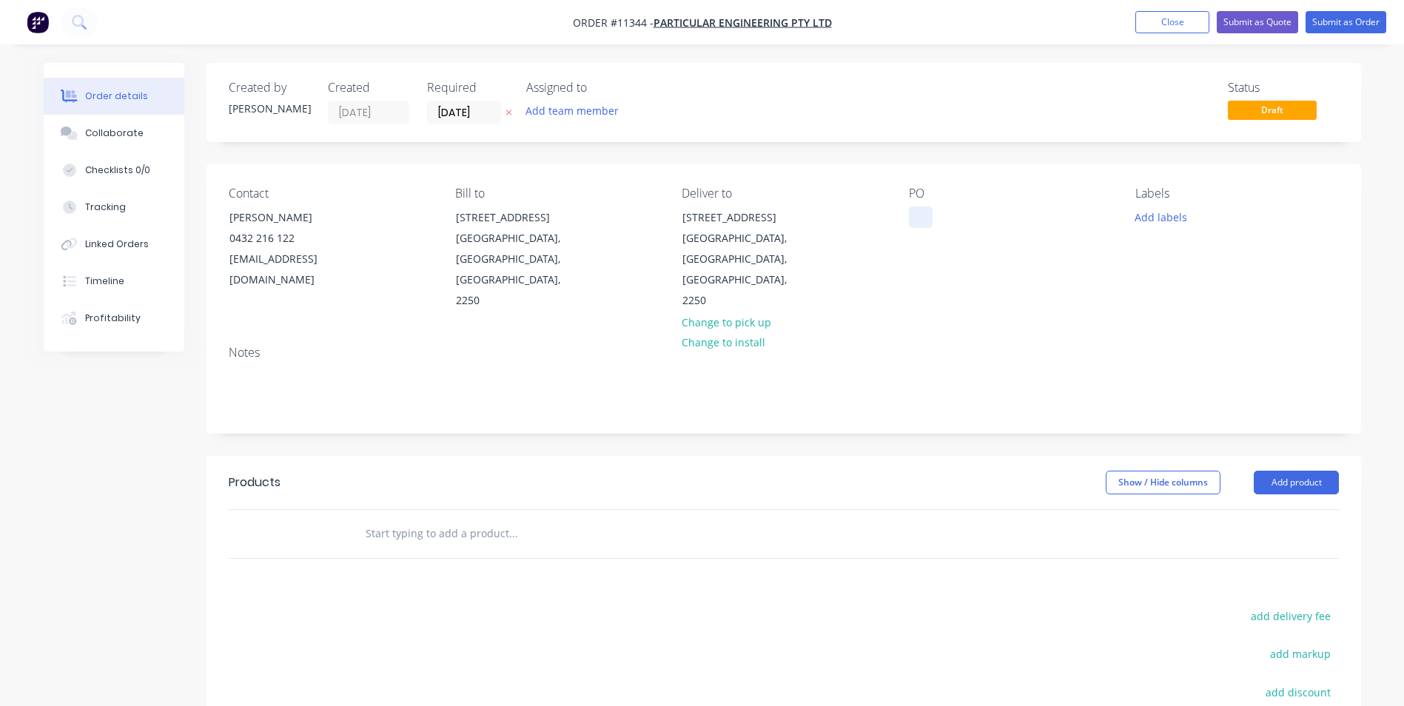
click at [924, 212] on div at bounding box center [921, 216] width 24 height 21
click at [451, 118] on input "09/10/25" at bounding box center [464, 112] width 73 height 22
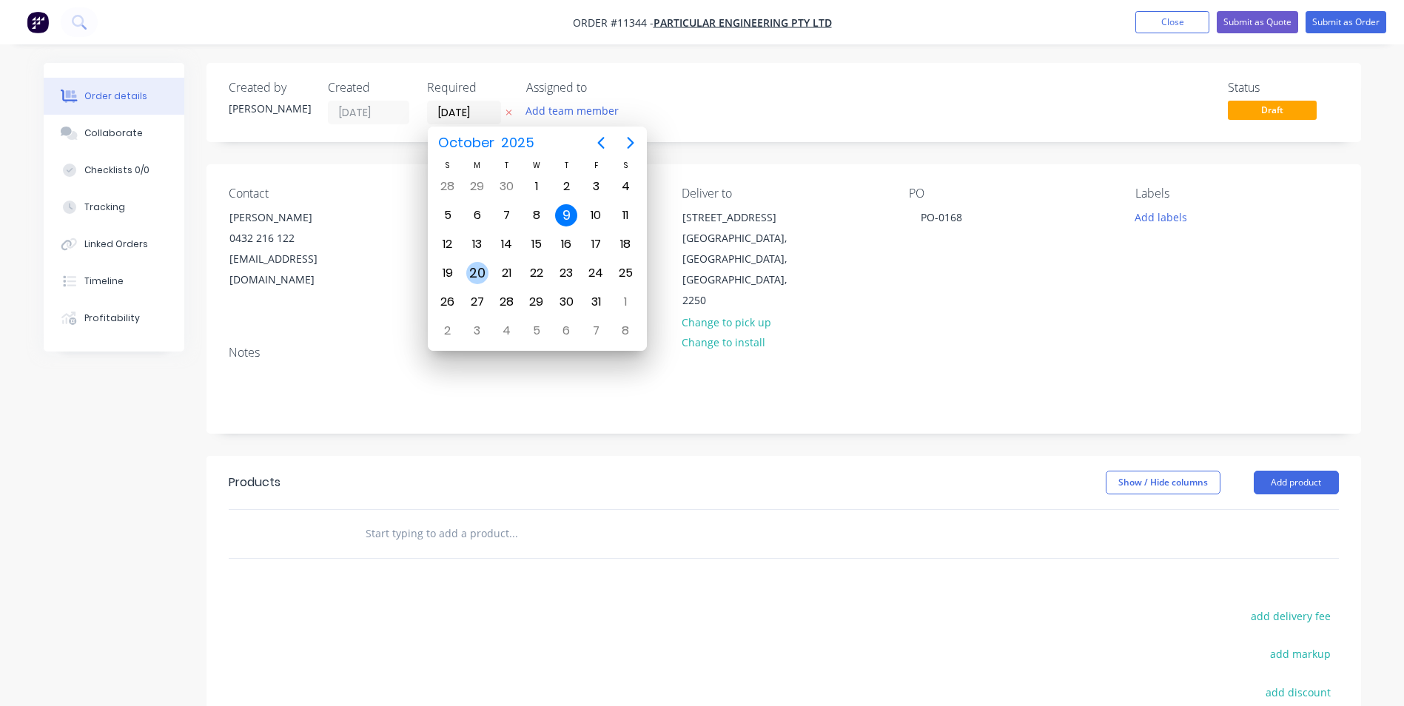
click at [474, 266] on div "20" at bounding box center [477, 273] width 22 height 22
type input "20/10/25"
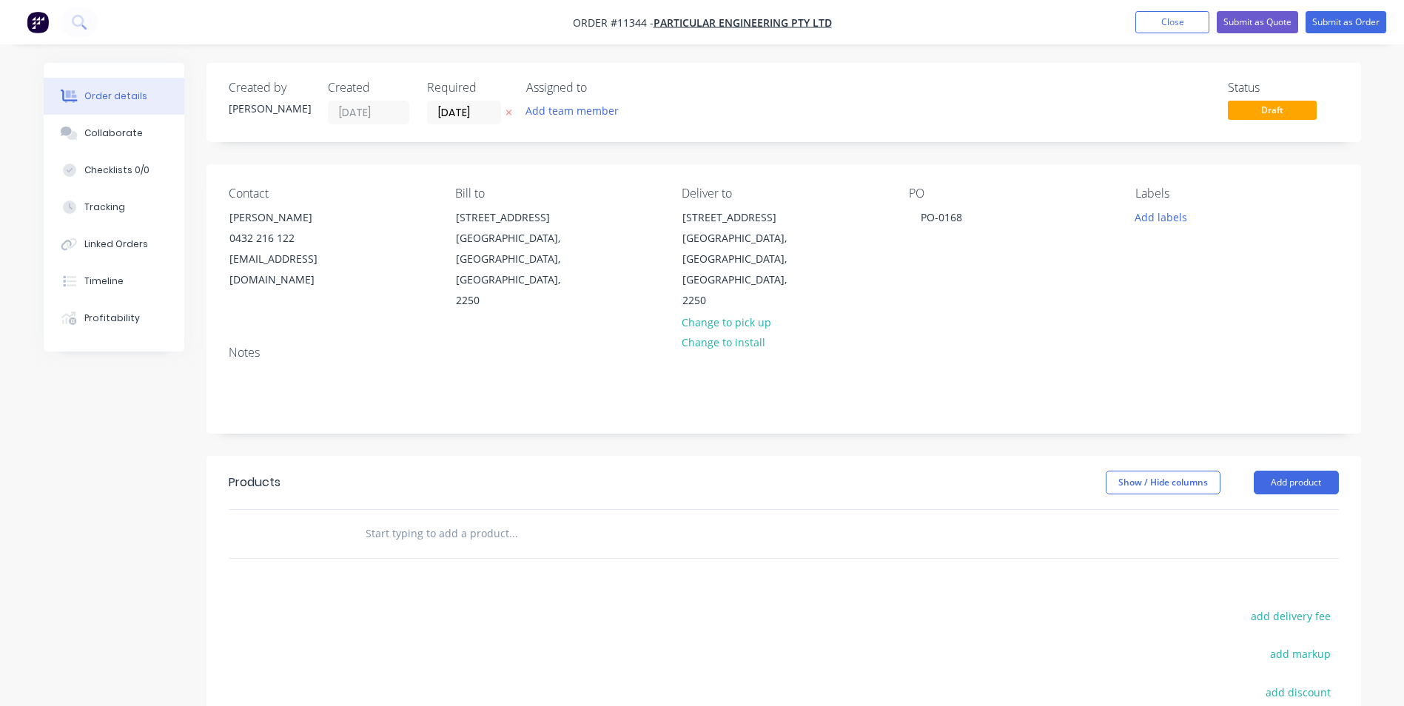
click at [460, 519] on input "text" at bounding box center [513, 534] width 296 height 30
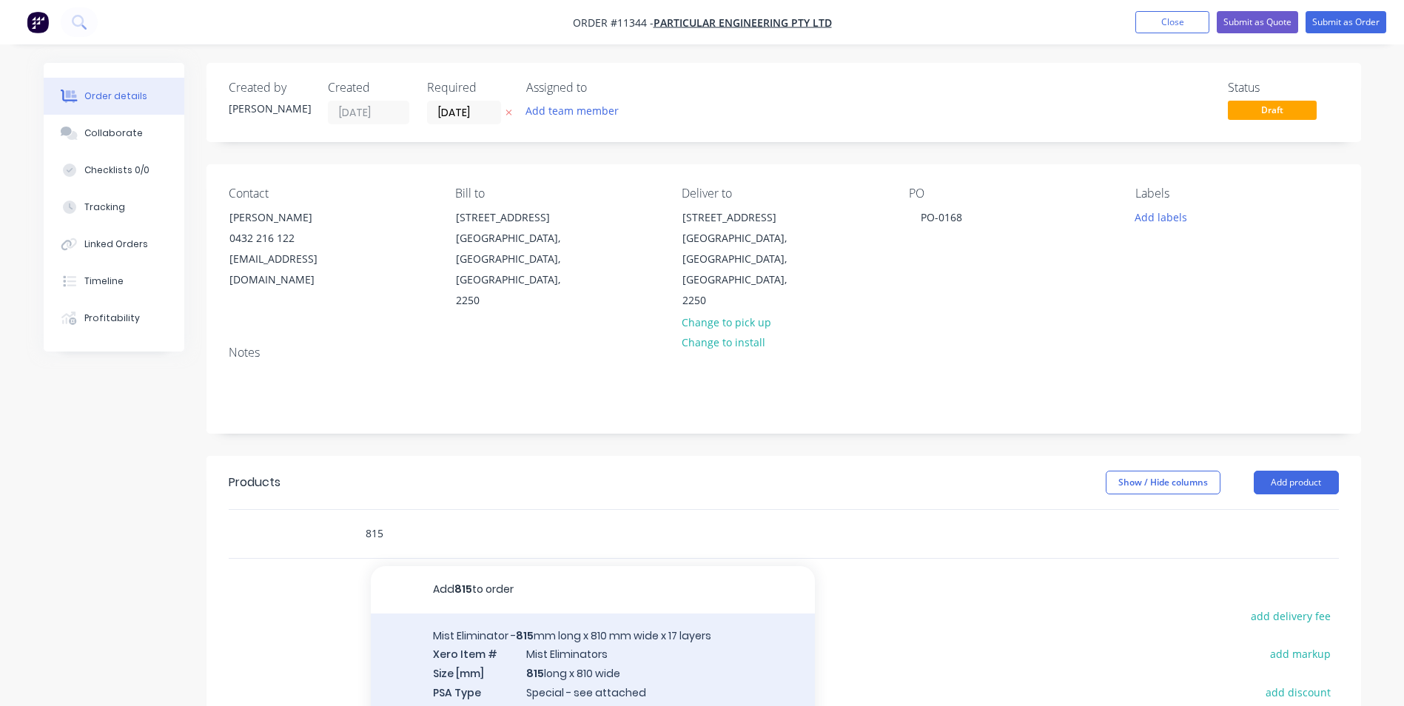
type input "815"
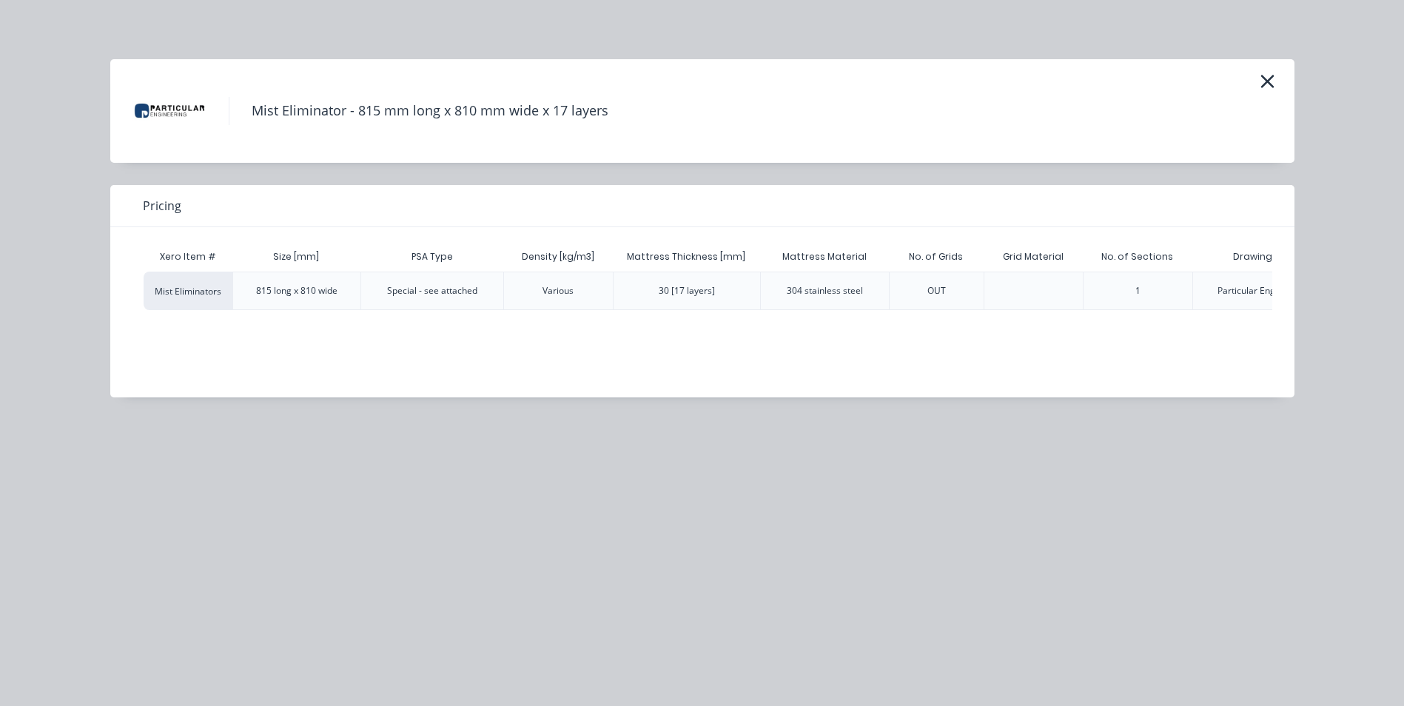
scroll to position [0, 376]
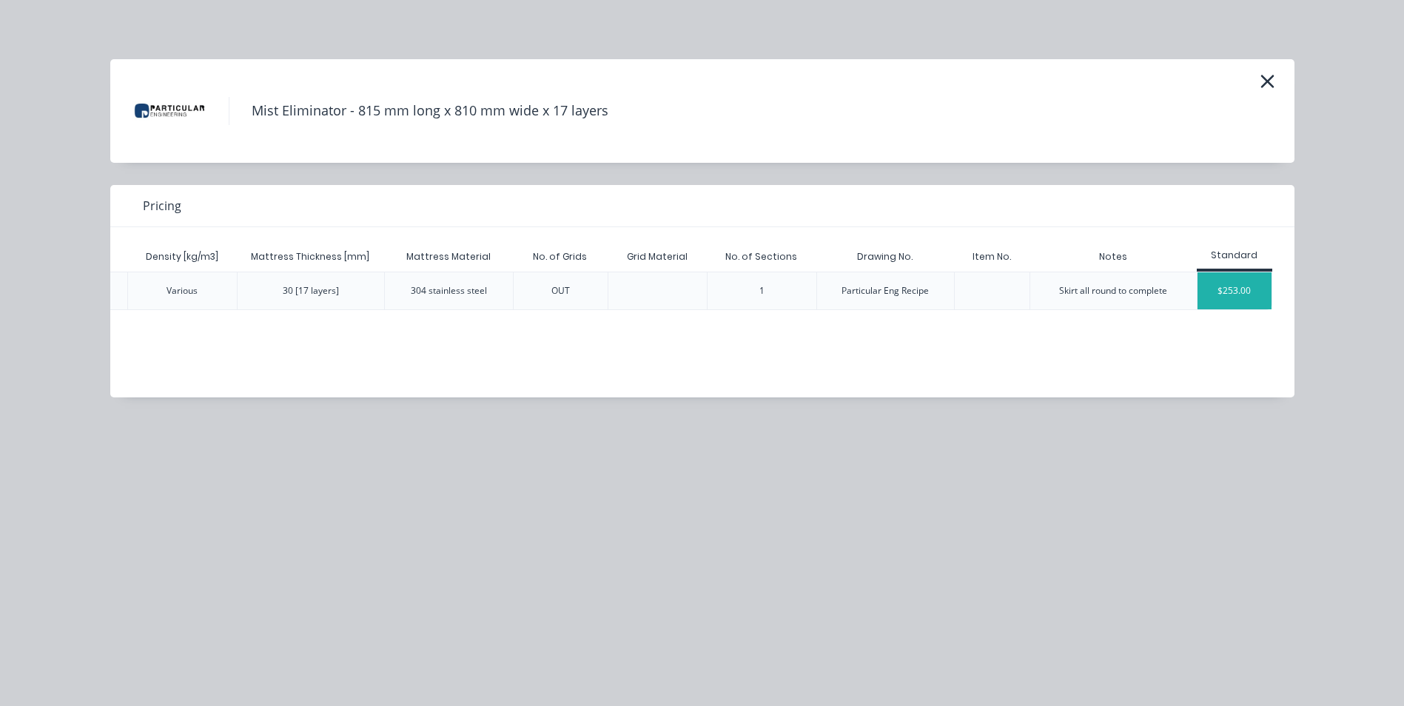
click at [1223, 288] on div "$253.00" at bounding box center [1234, 290] width 74 height 37
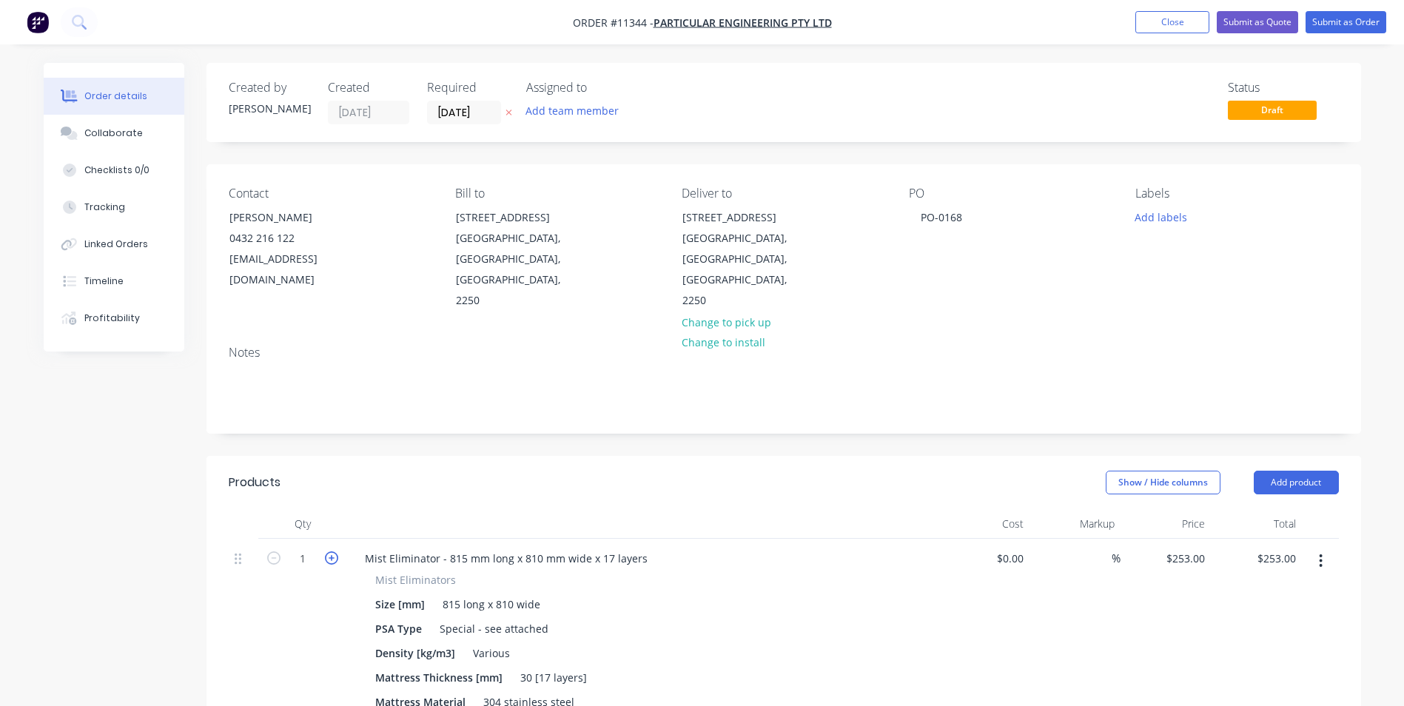
click at [336, 551] on icon "button" at bounding box center [331, 557] width 13 height 13
type input "2"
type input "$506.00"
click at [336, 551] on icon "button" at bounding box center [331, 557] width 13 height 13
type input "3"
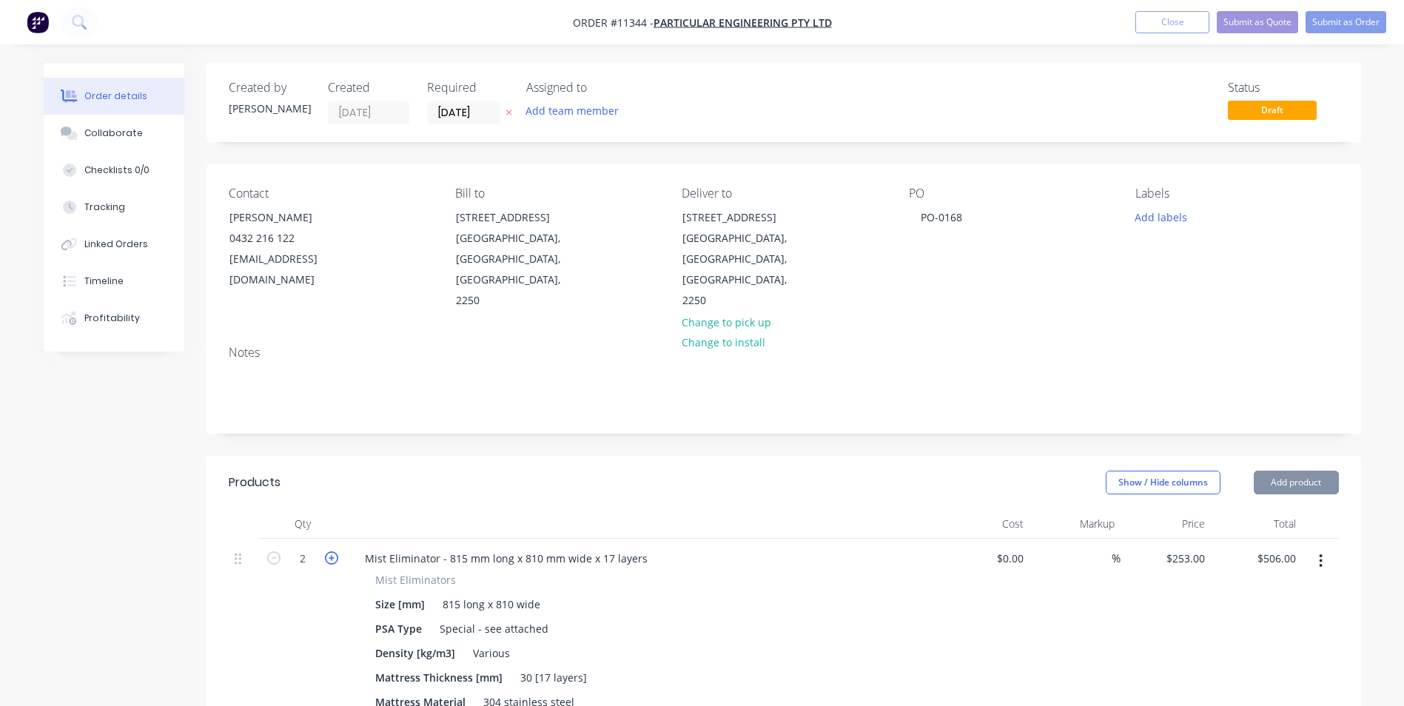
type input "$759.00"
click at [336, 551] on icon "button" at bounding box center [331, 557] width 13 height 13
type input "4"
type input "$1,012.00"
click at [336, 551] on icon "button" at bounding box center [331, 557] width 13 height 13
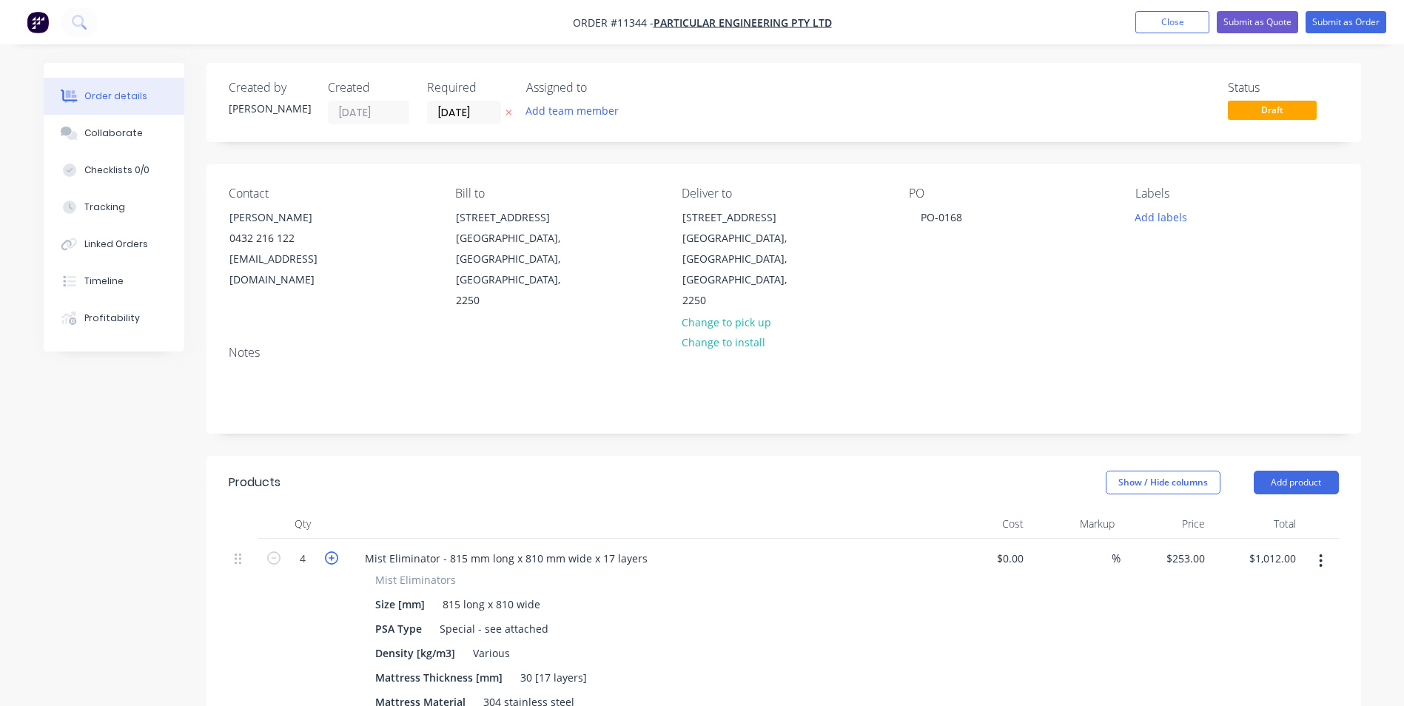
type input "5"
type input "$1,265.00"
click at [336, 551] on icon "button" at bounding box center [331, 557] width 13 height 13
type input "6"
type input "$1,518.00"
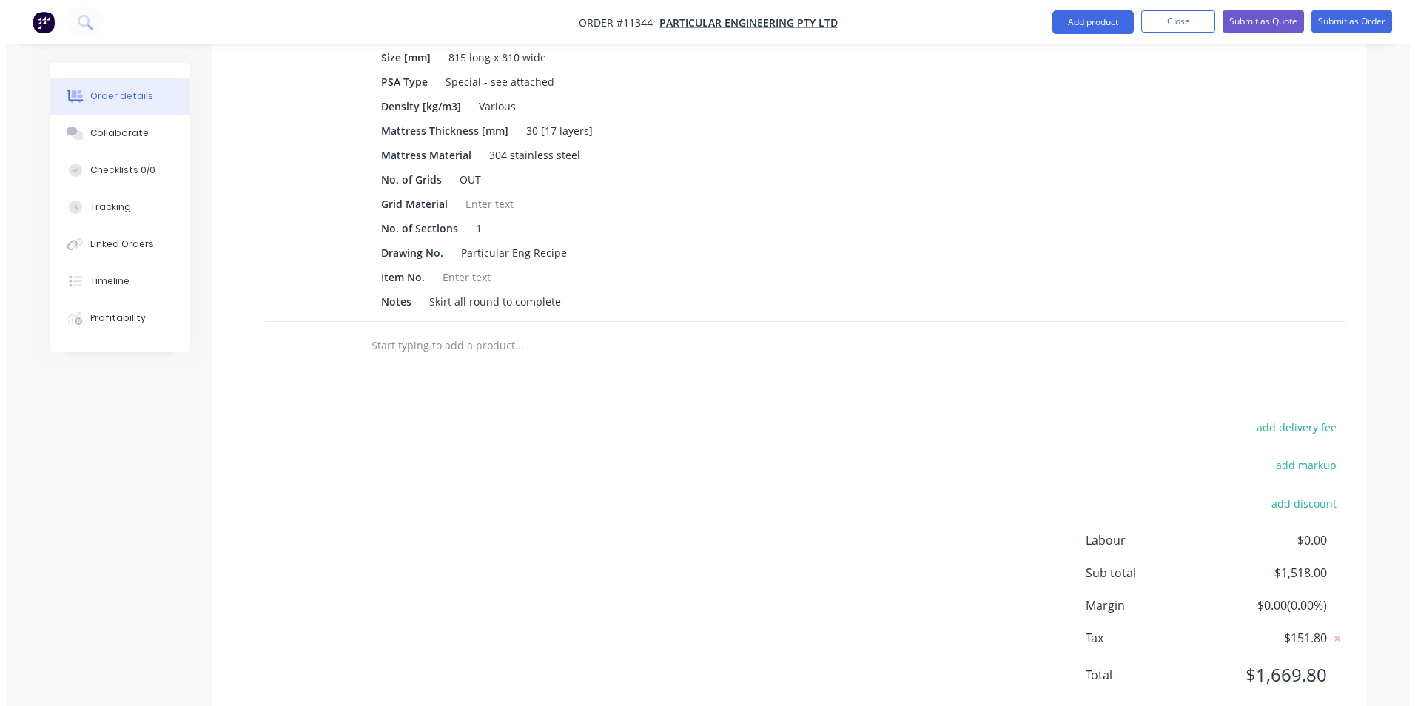
scroll to position [0, 0]
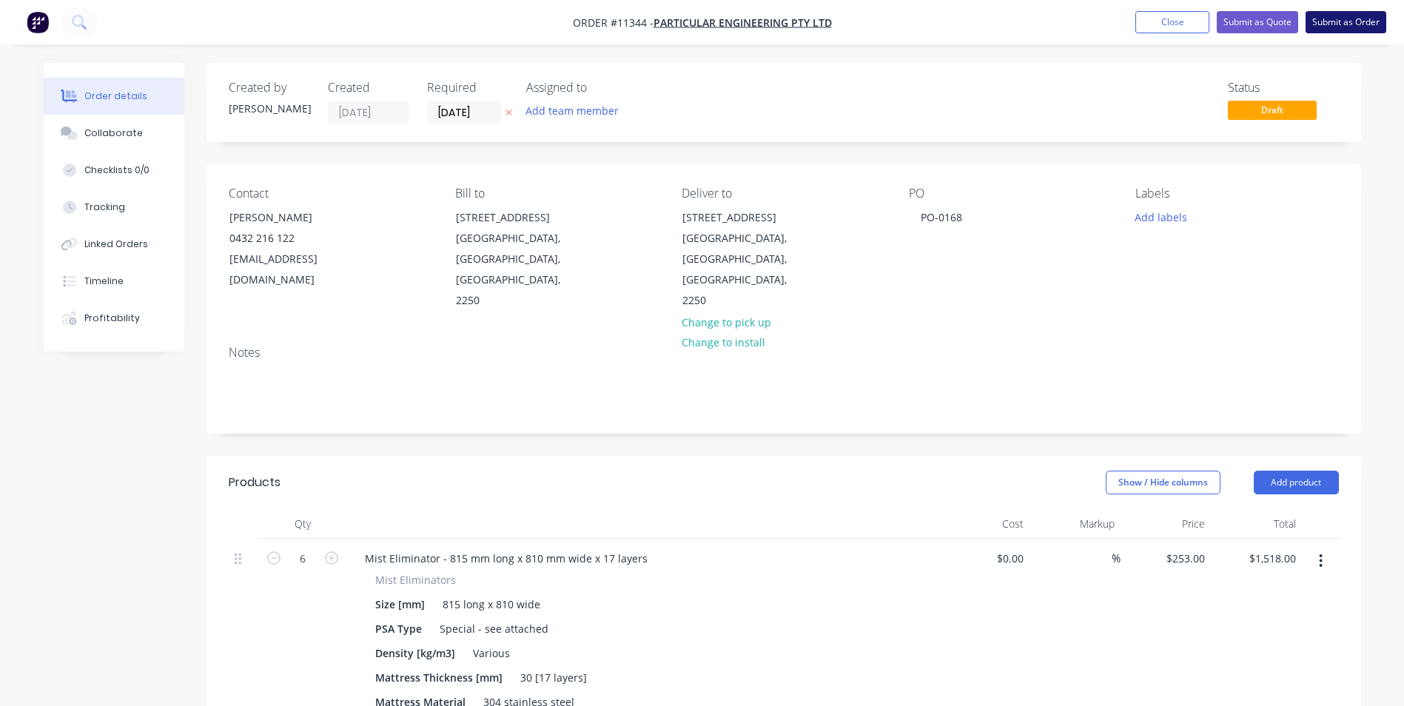
click at [1317, 21] on button "Submit as Order" at bounding box center [1345, 22] width 81 height 22
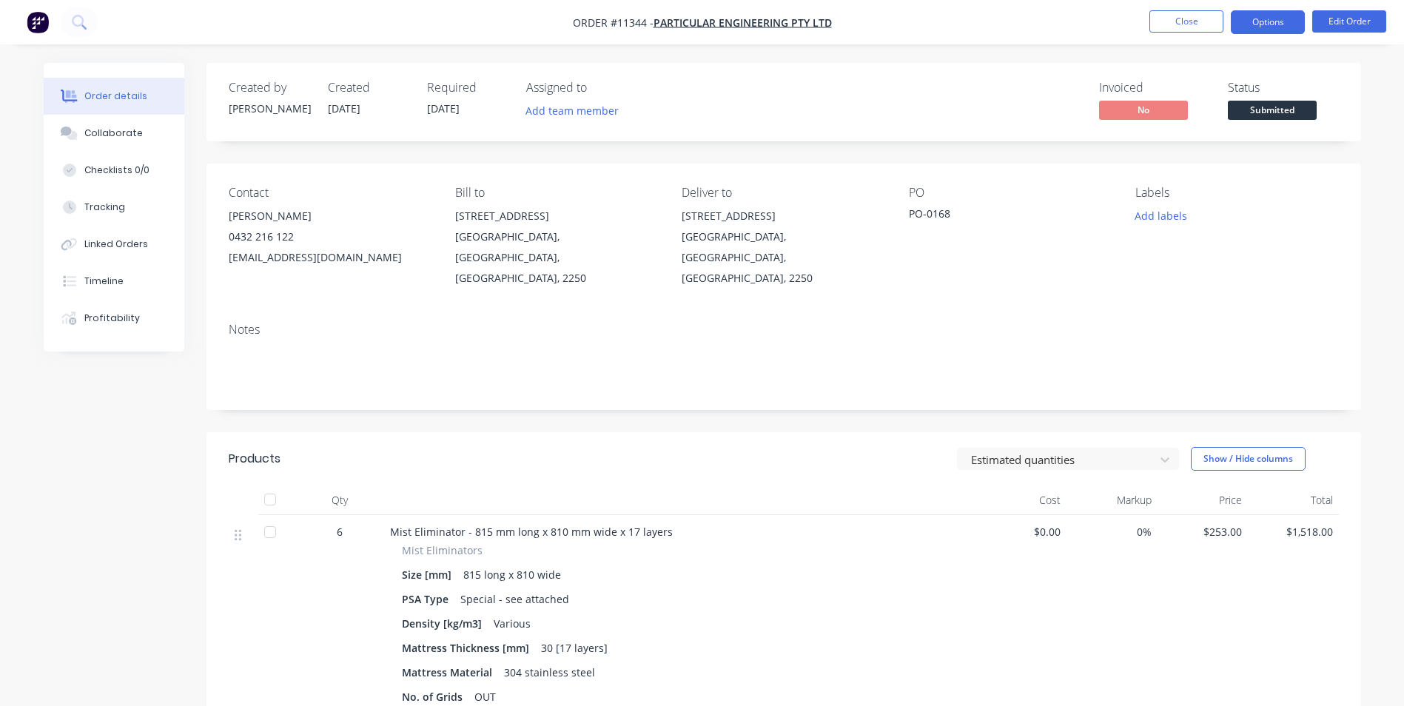
click at [1301, 29] on button "Options" at bounding box center [1268, 22] width 74 height 24
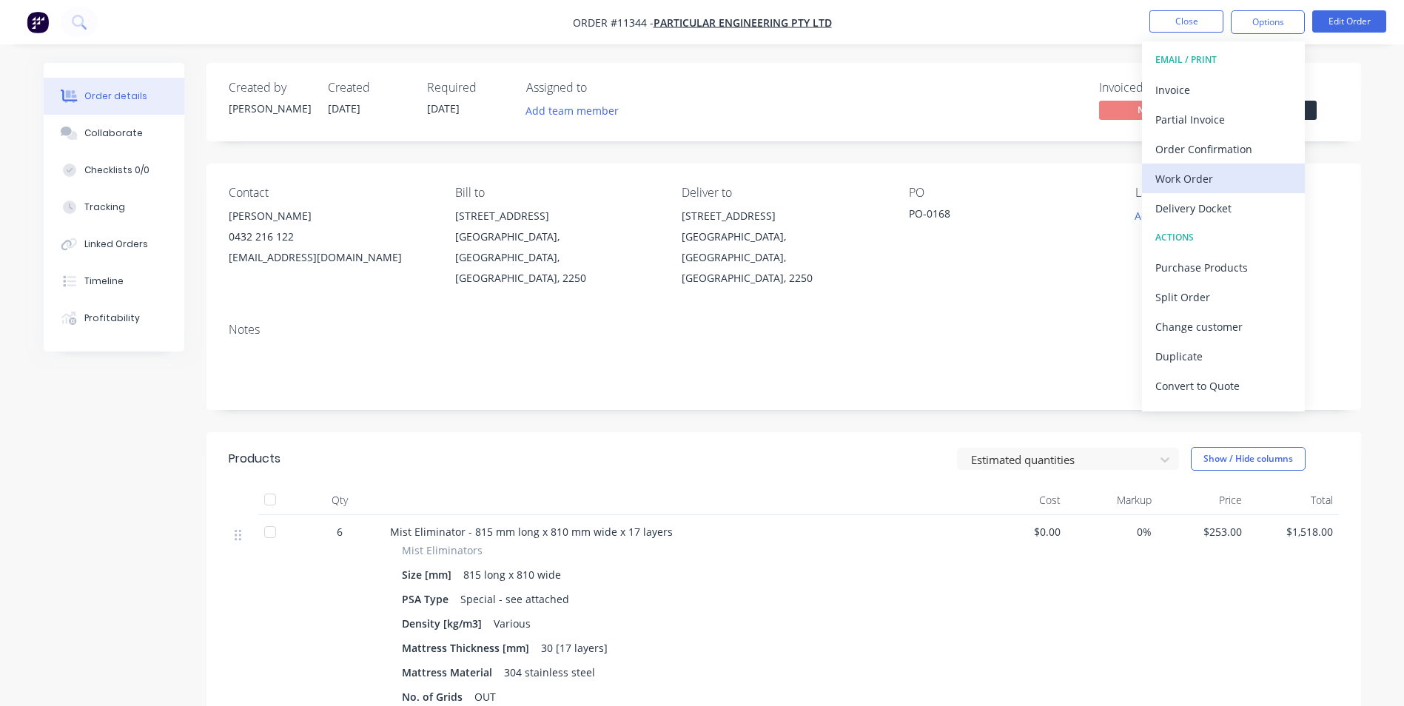
click at [1231, 186] on div "Work Order" at bounding box center [1223, 178] width 136 height 21
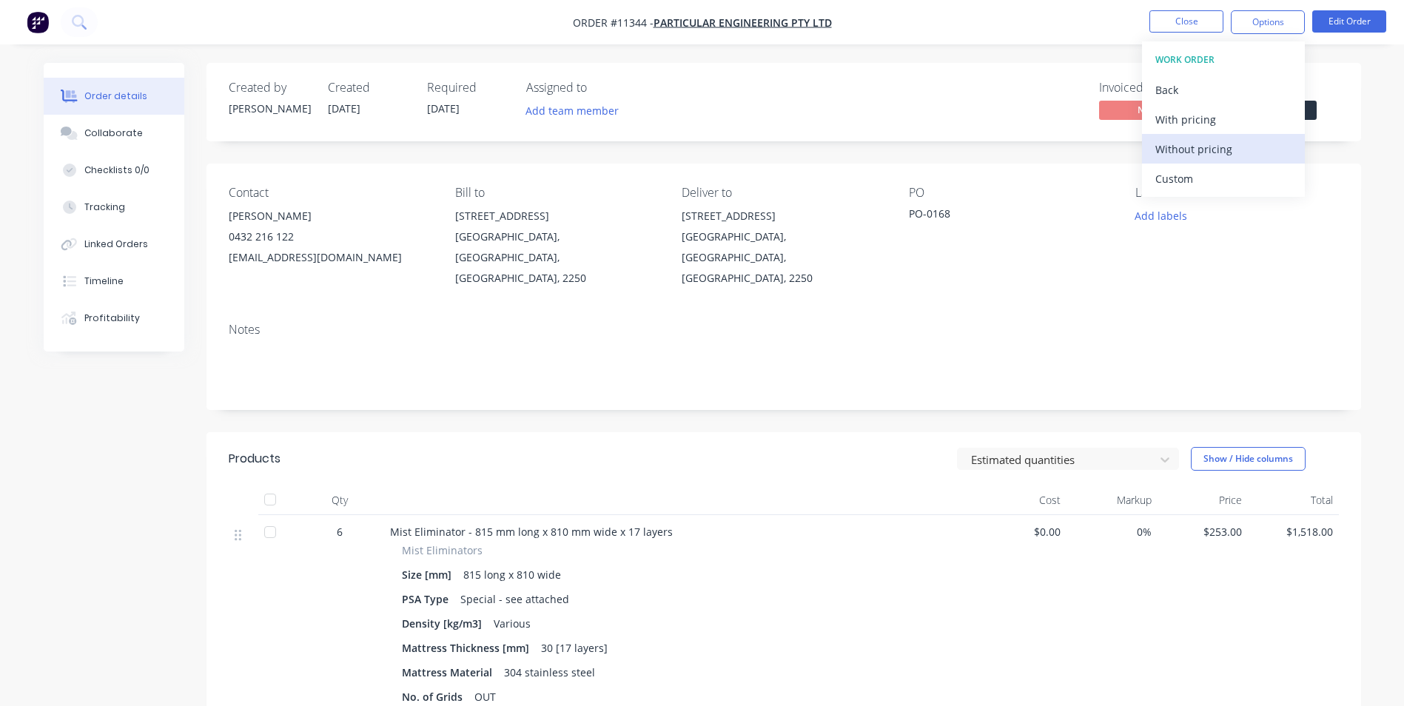
click at [1222, 157] on div "Without pricing" at bounding box center [1223, 148] width 136 height 21
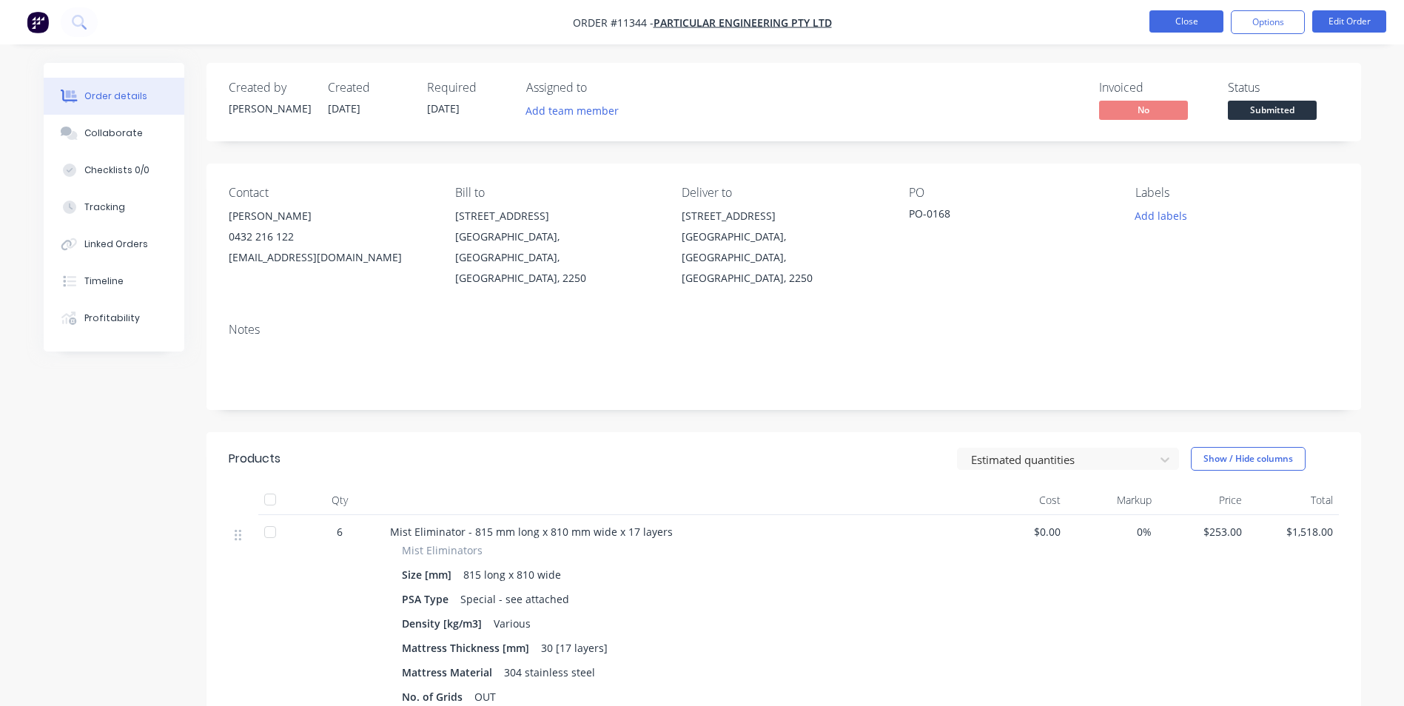
click at [1177, 16] on button "Close" at bounding box center [1186, 21] width 74 height 22
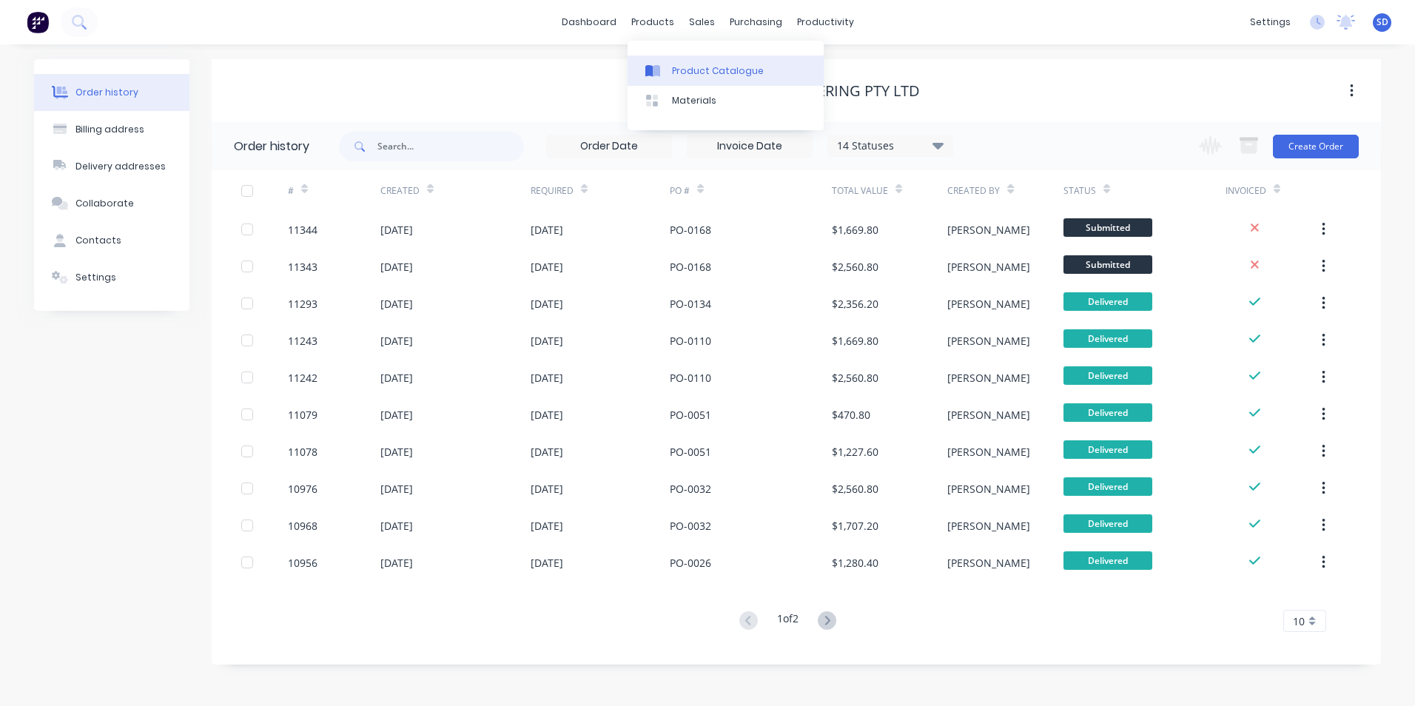
click at [678, 56] on link "Product Catalogue" at bounding box center [726, 71] width 196 height 30
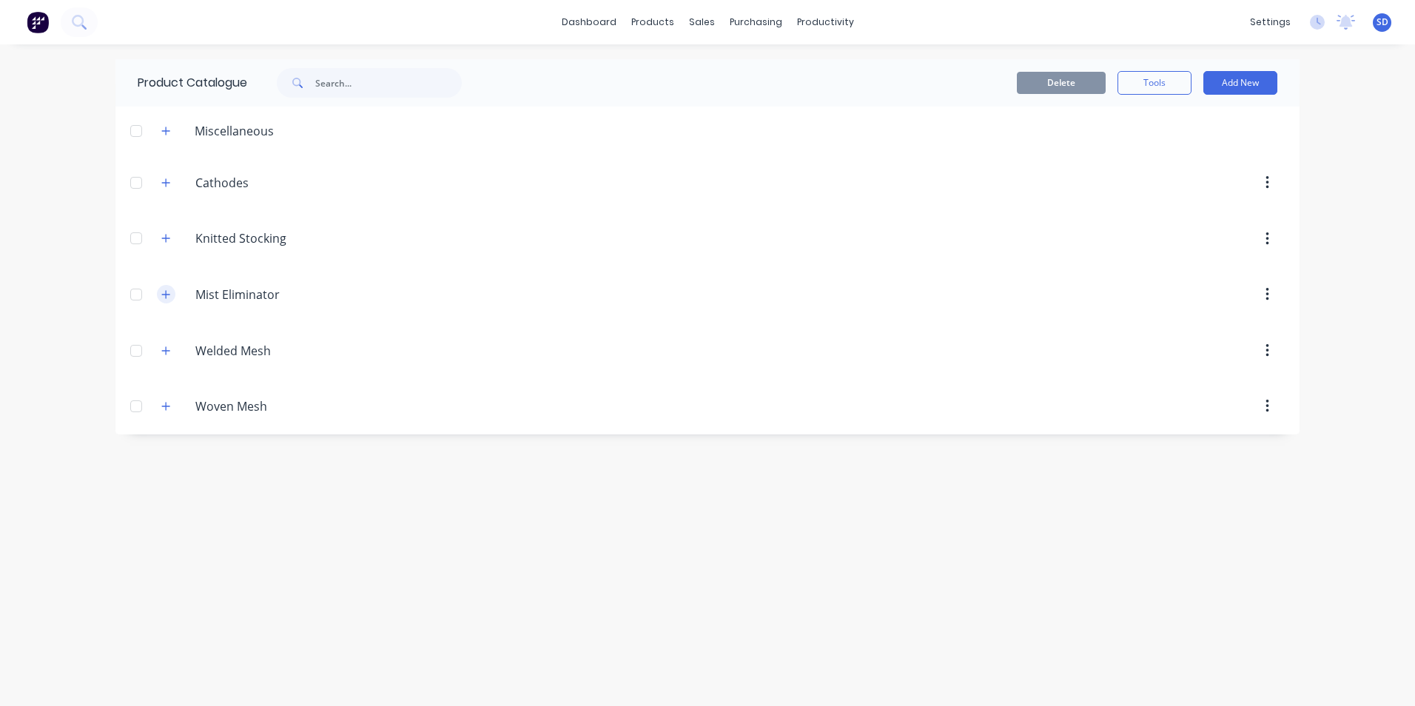
click at [166, 293] on icon "button" at bounding box center [166, 294] width 8 height 8
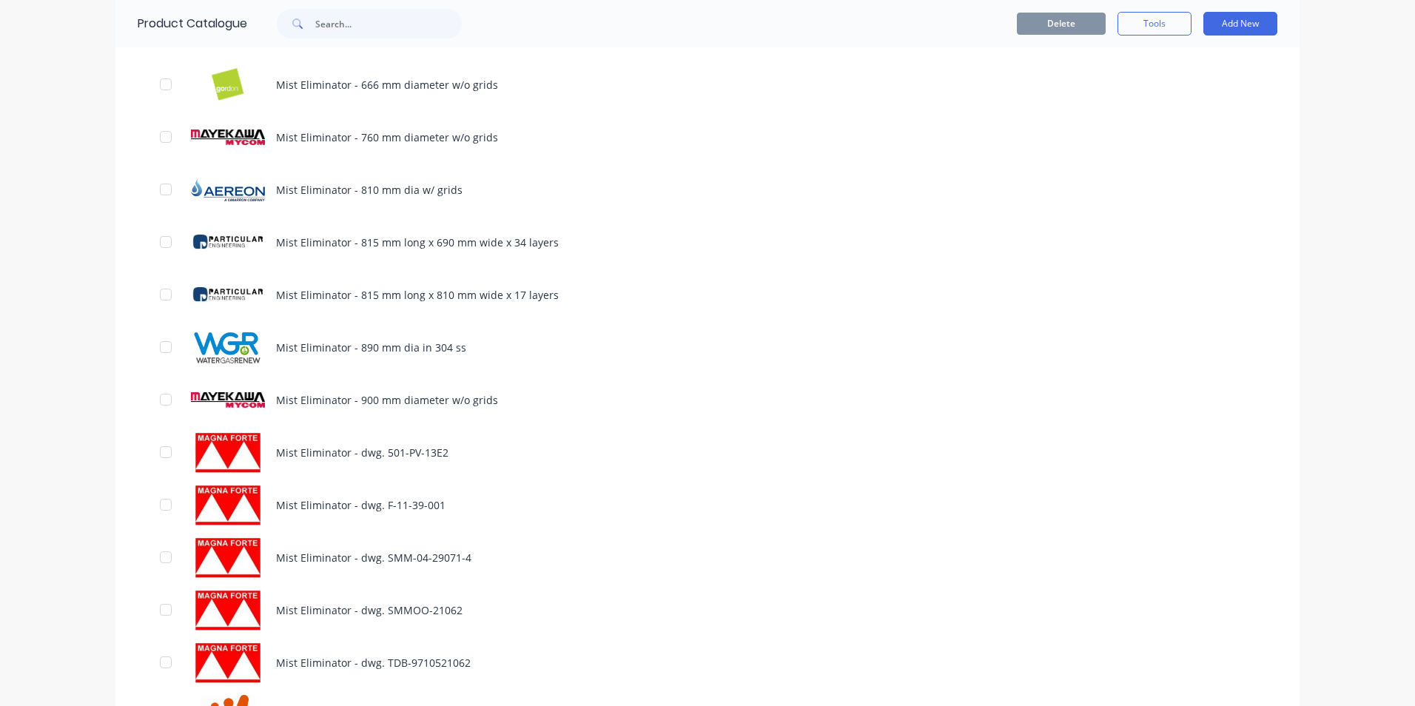
scroll to position [1835, 0]
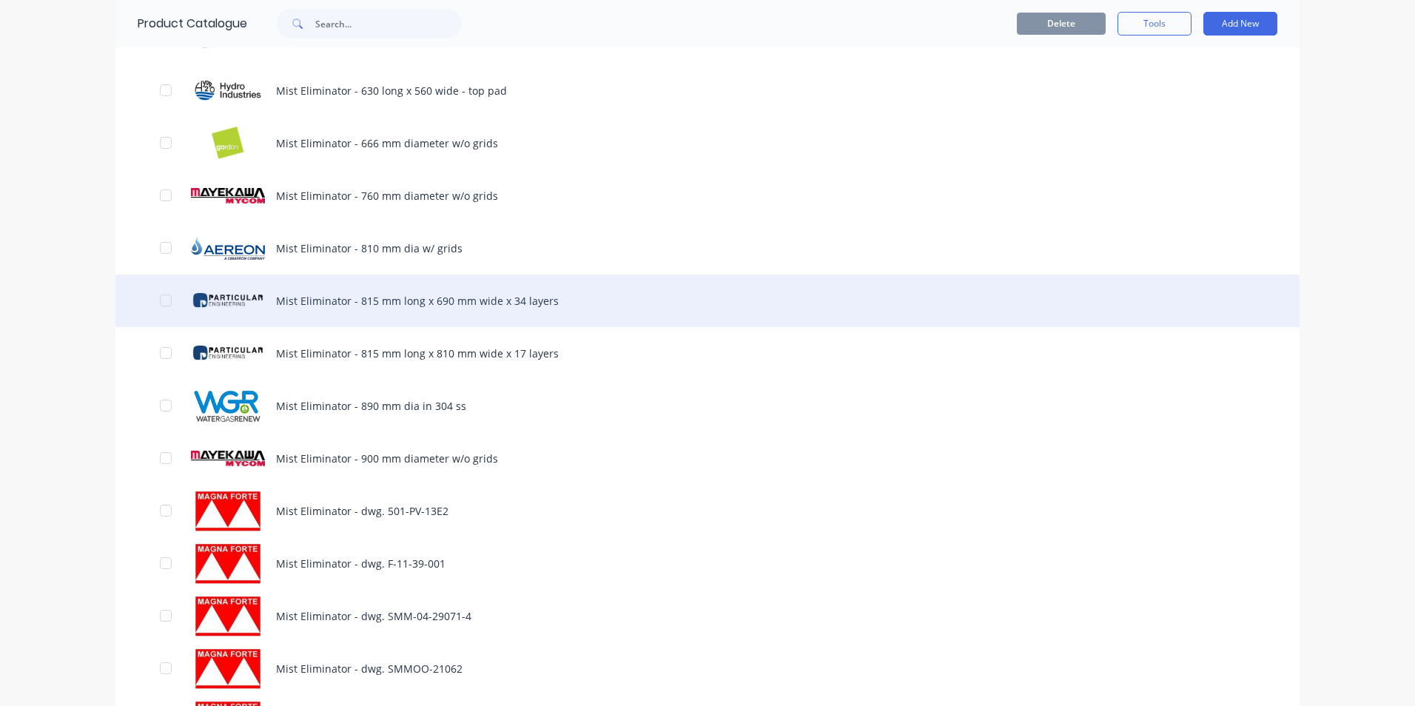
click at [406, 295] on div "Mist Eliminator - 815 mm long x 690 mm wide x 34 layers" at bounding box center [707, 301] width 1184 height 53
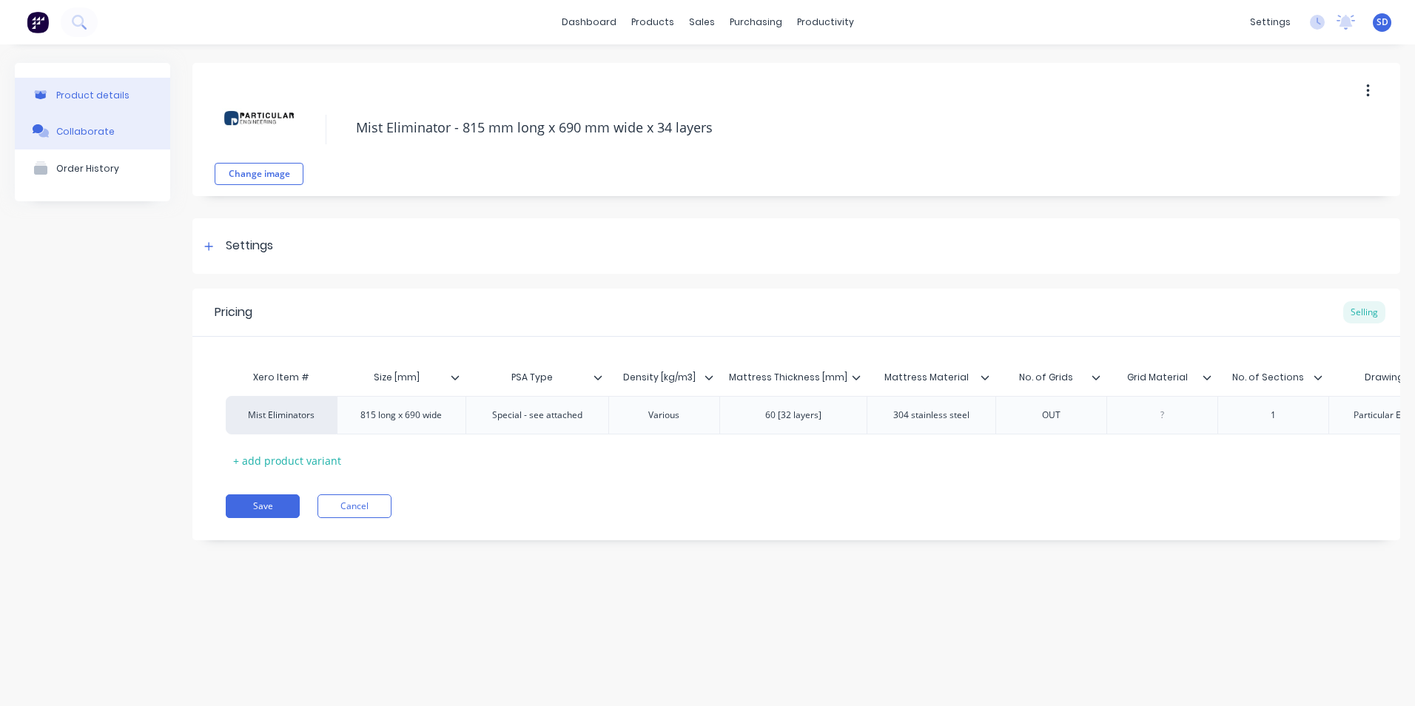
click at [93, 132] on div "Collaborate" at bounding box center [85, 131] width 58 height 11
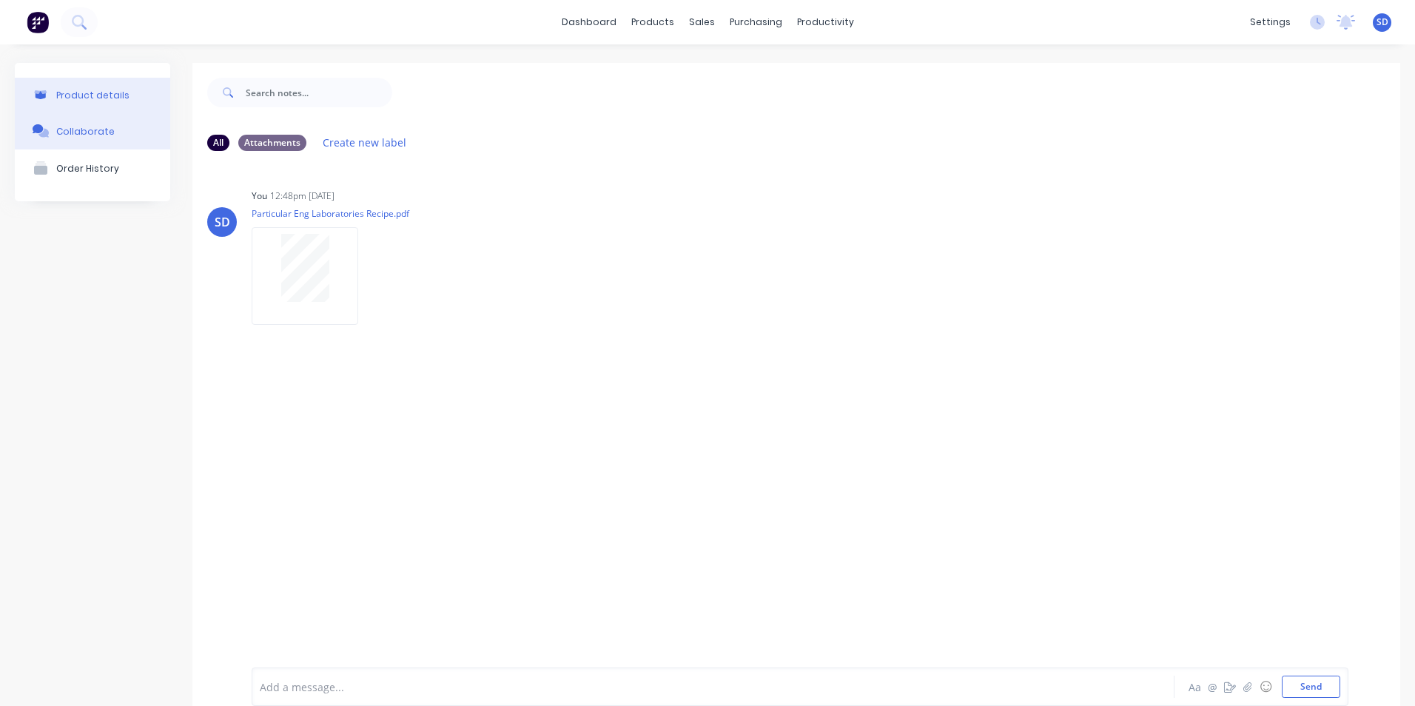
click at [94, 110] on button "Product details" at bounding box center [92, 95] width 155 height 35
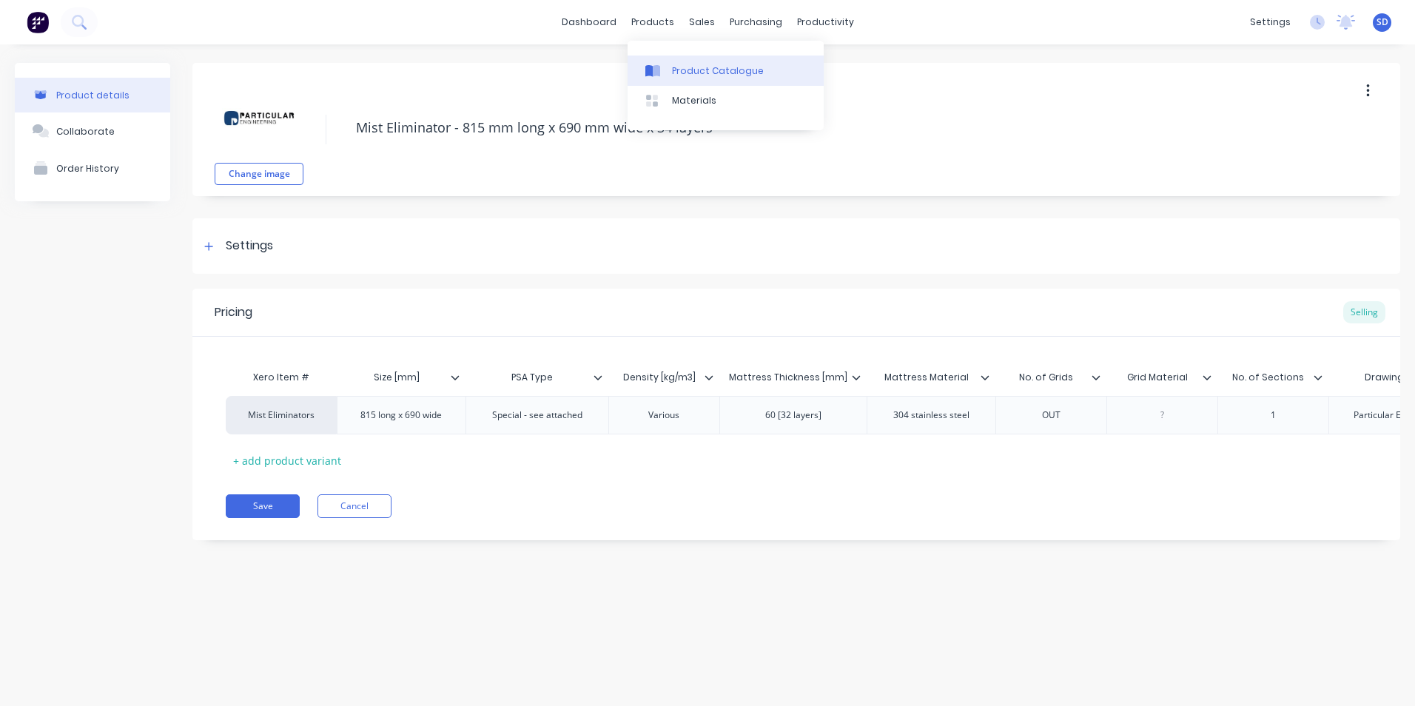
click at [668, 69] on link "Product Catalogue" at bounding box center [726, 71] width 196 height 30
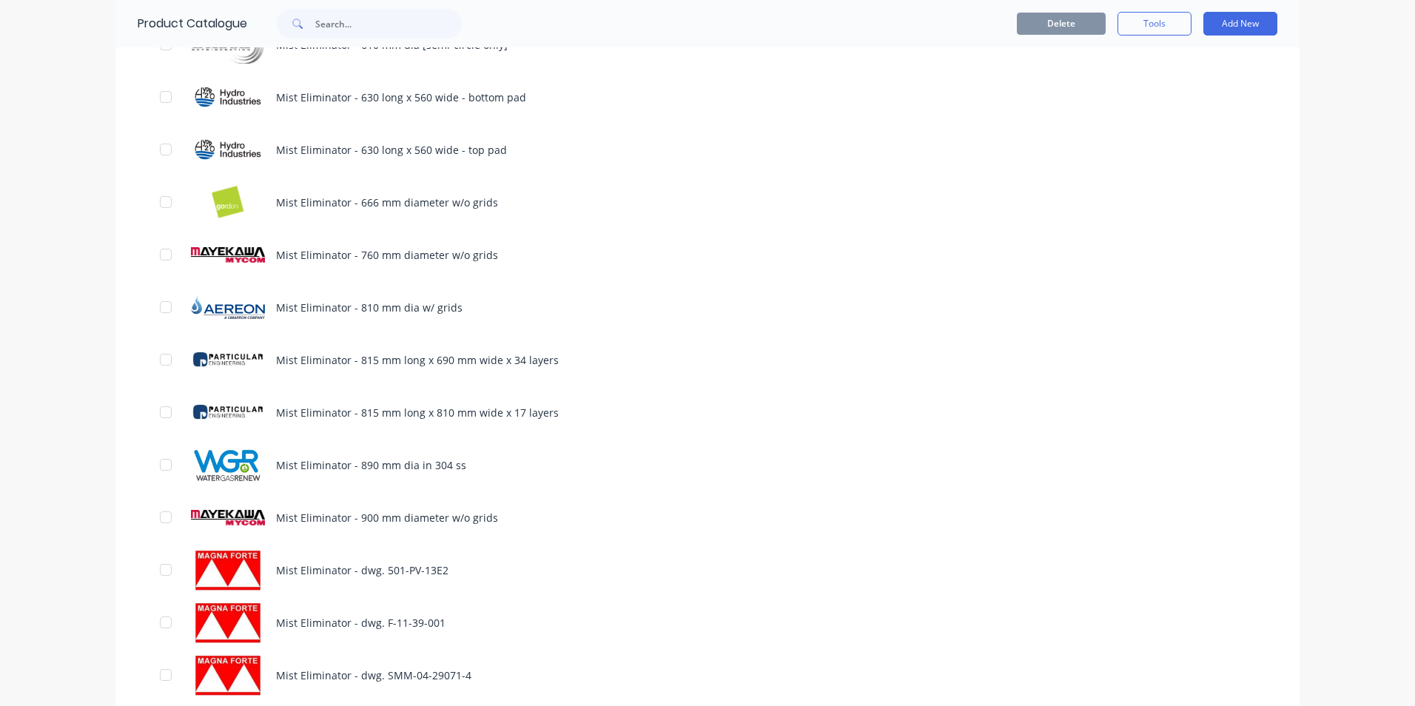
scroll to position [1776, 0]
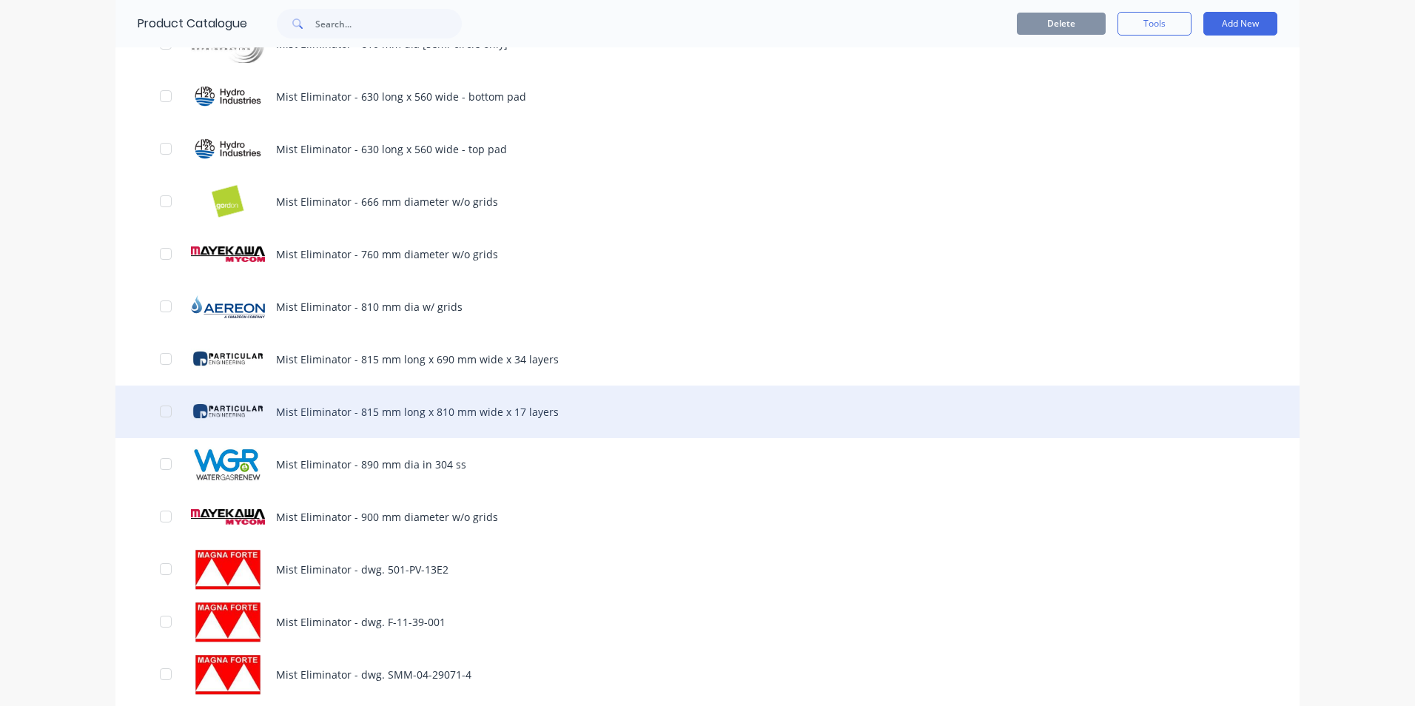
click at [389, 409] on div "Mist Eliminator - 815 mm long x 810 mm wide x 17 layers" at bounding box center [707, 412] width 1184 height 53
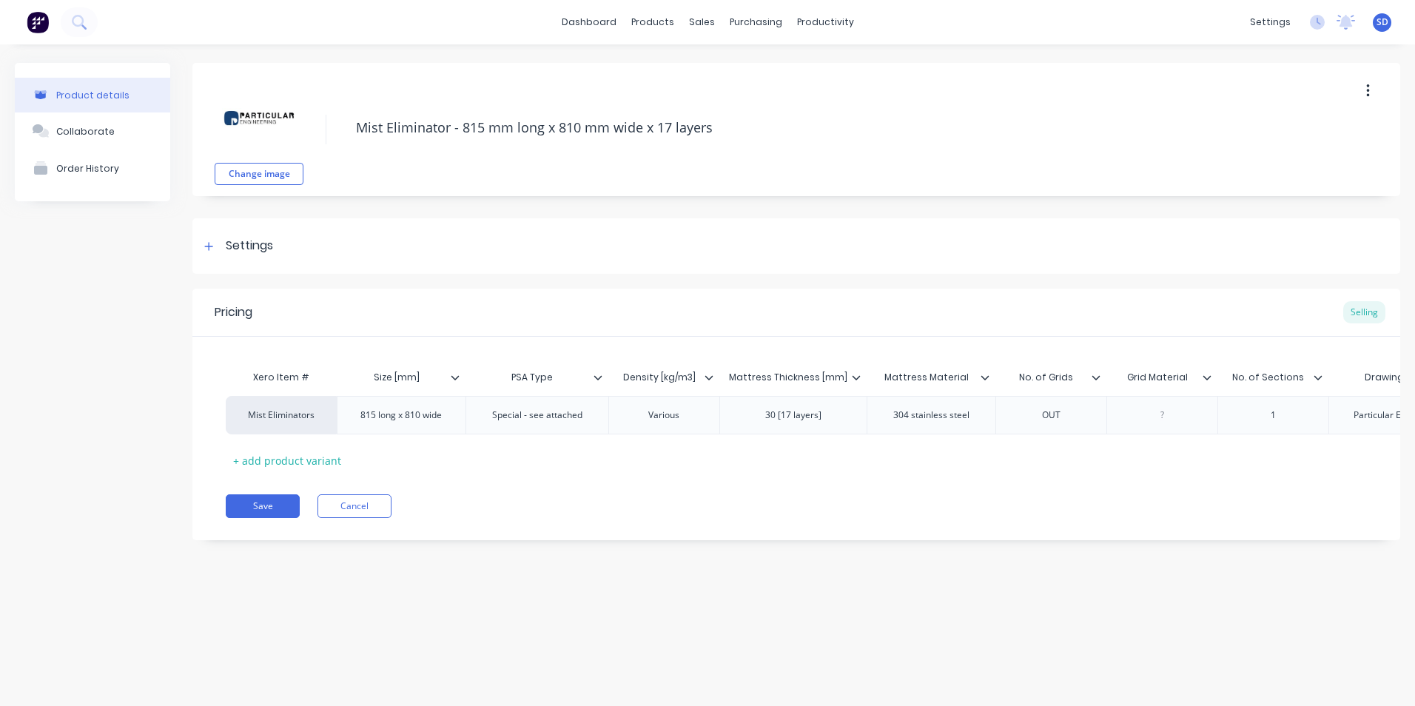
type textarea "x"
click at [73, 130] on div "Collaborate" at bounding box center [85, 131] width 58 height 11
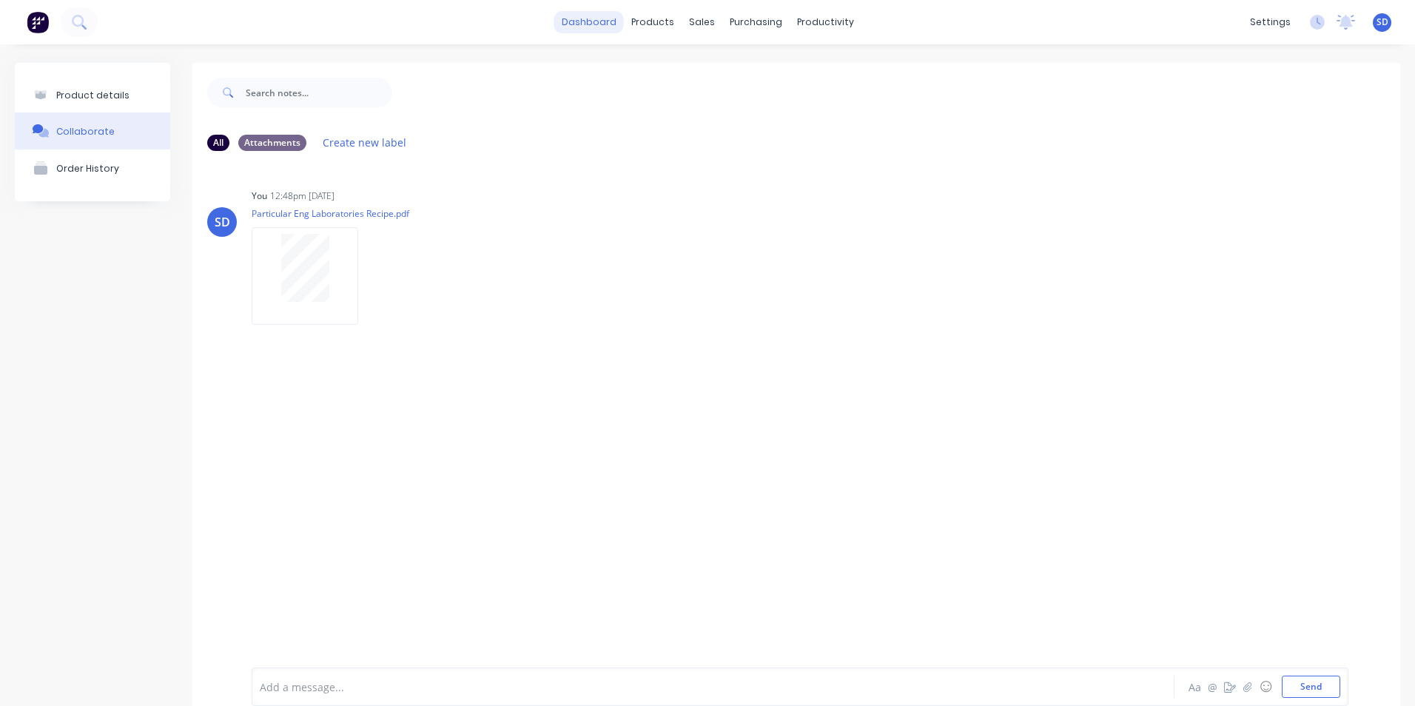
click at [598, 17] on link "dashboard" at bounding box center [589, 22] width 70 height 22
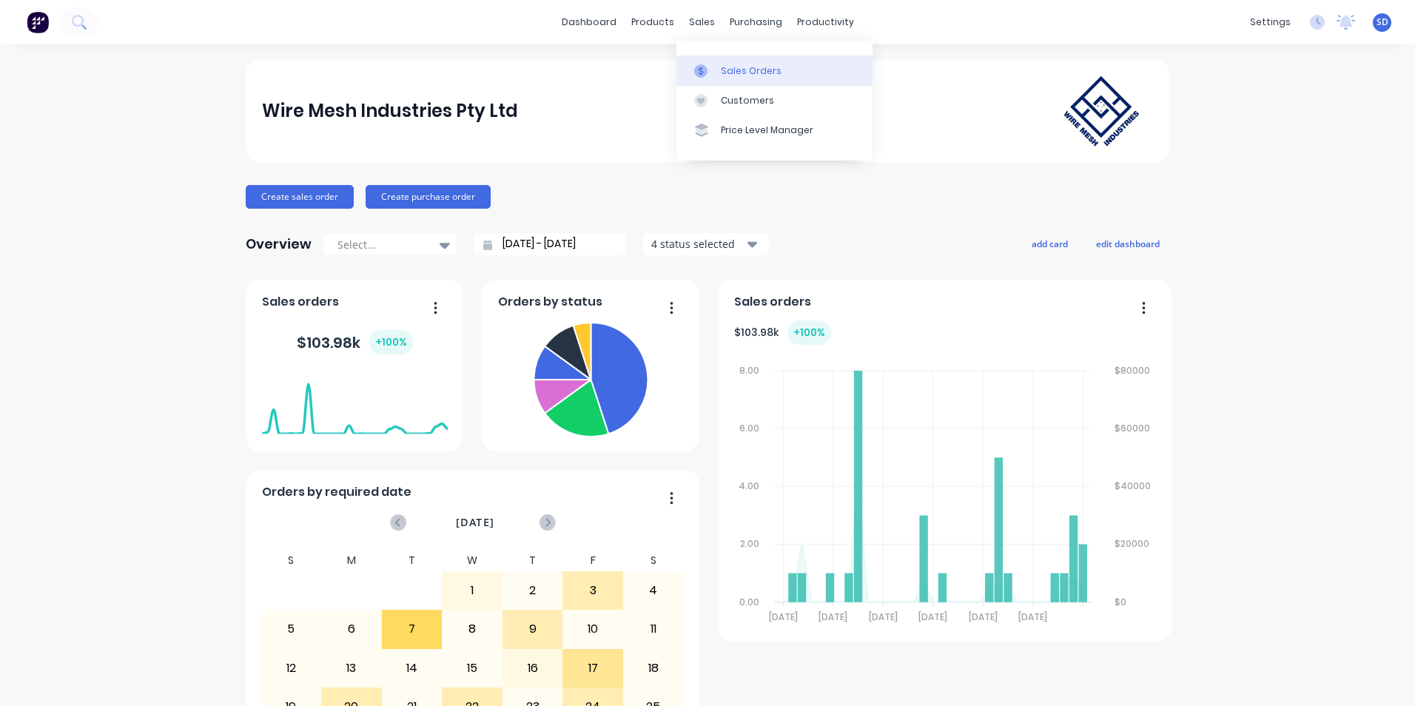
click at [702, 67] on icon at bounding box center [700, 70] width 13 height 13
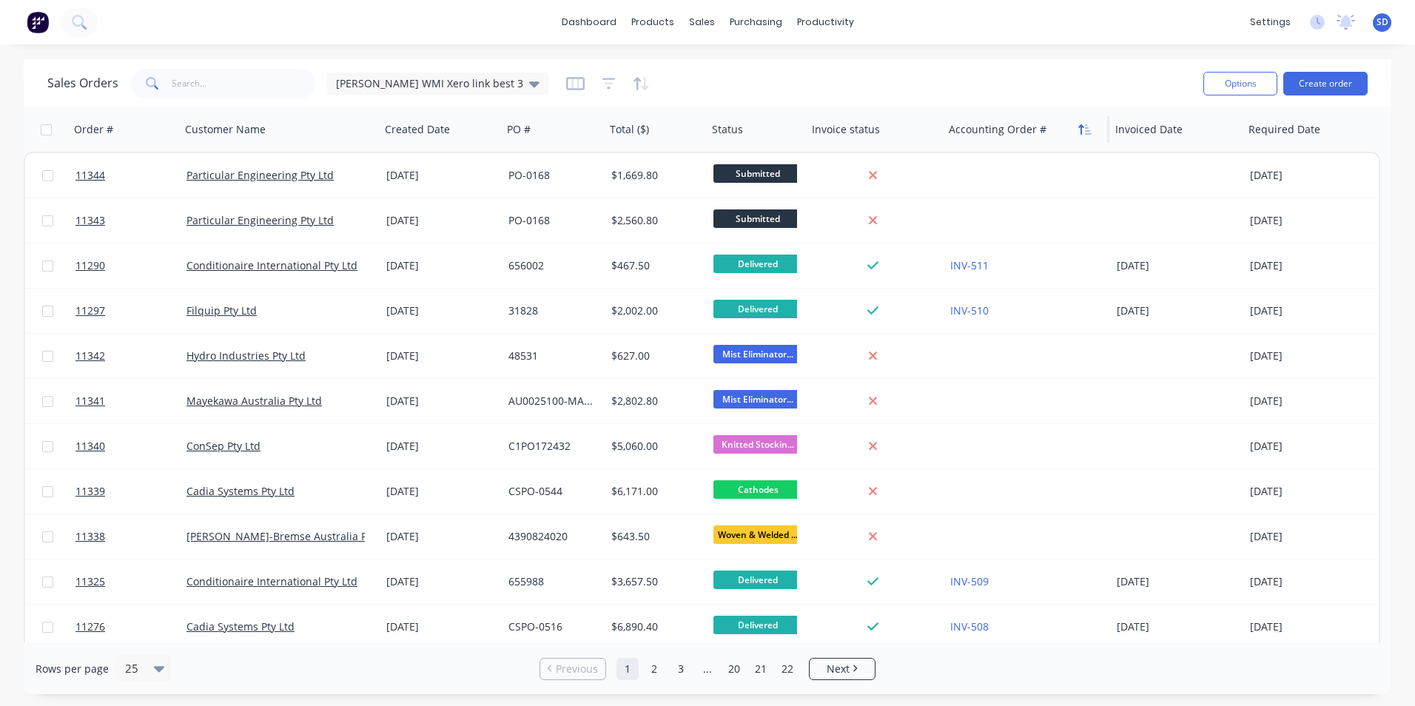
click at [1089, 131] on icon "button" at bounding box center [1084, 130] width 13 height 12
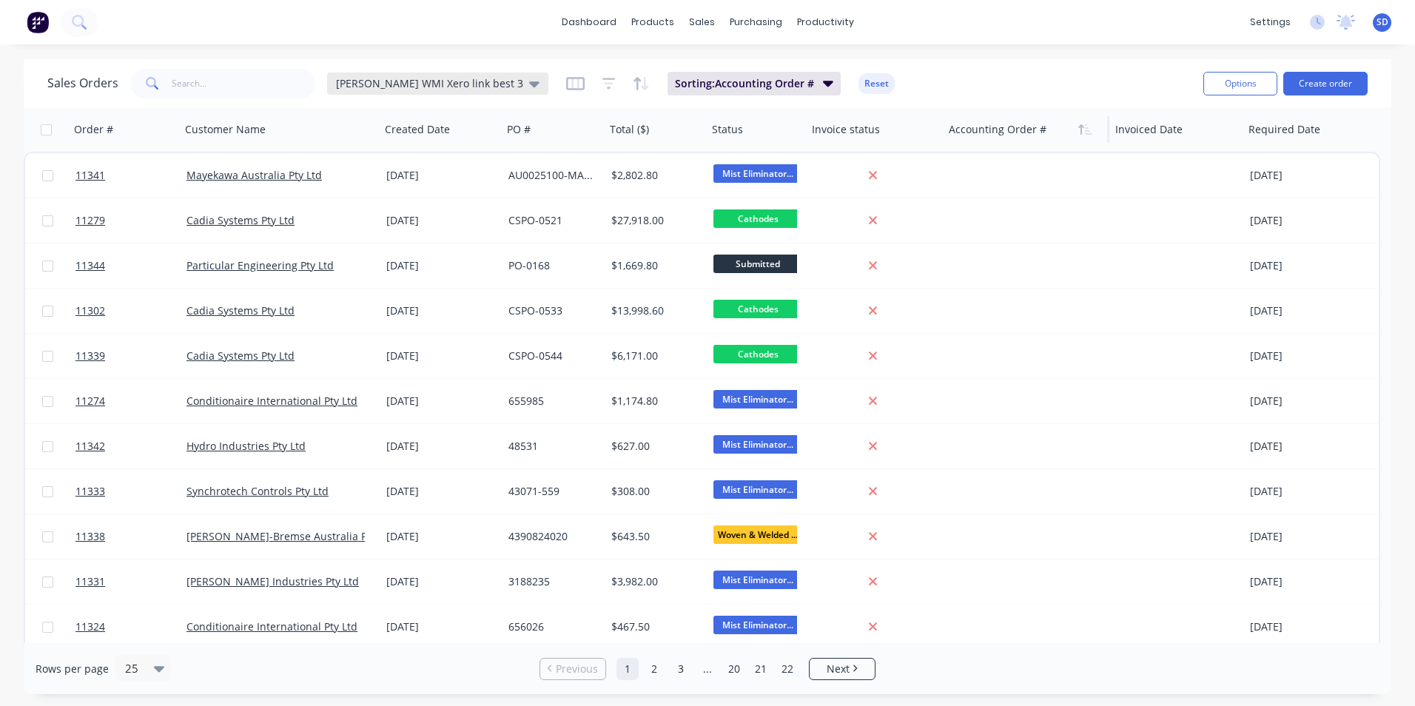
click at [529, 88] on icon at bounding box center [534, 83] width 10 height 16
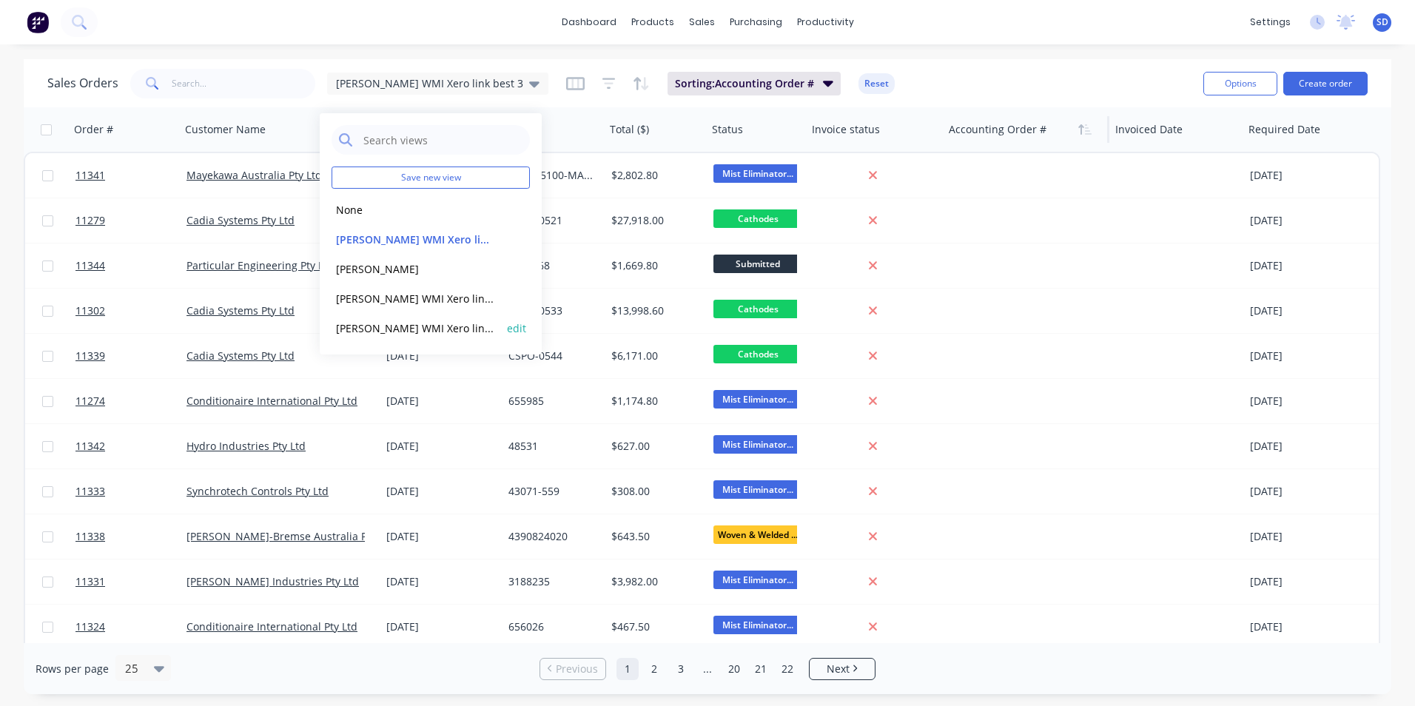
click at [436, 334] on button "Sam WMI Xero link best 4" at bounding box center [416, 328] width 169 height 17
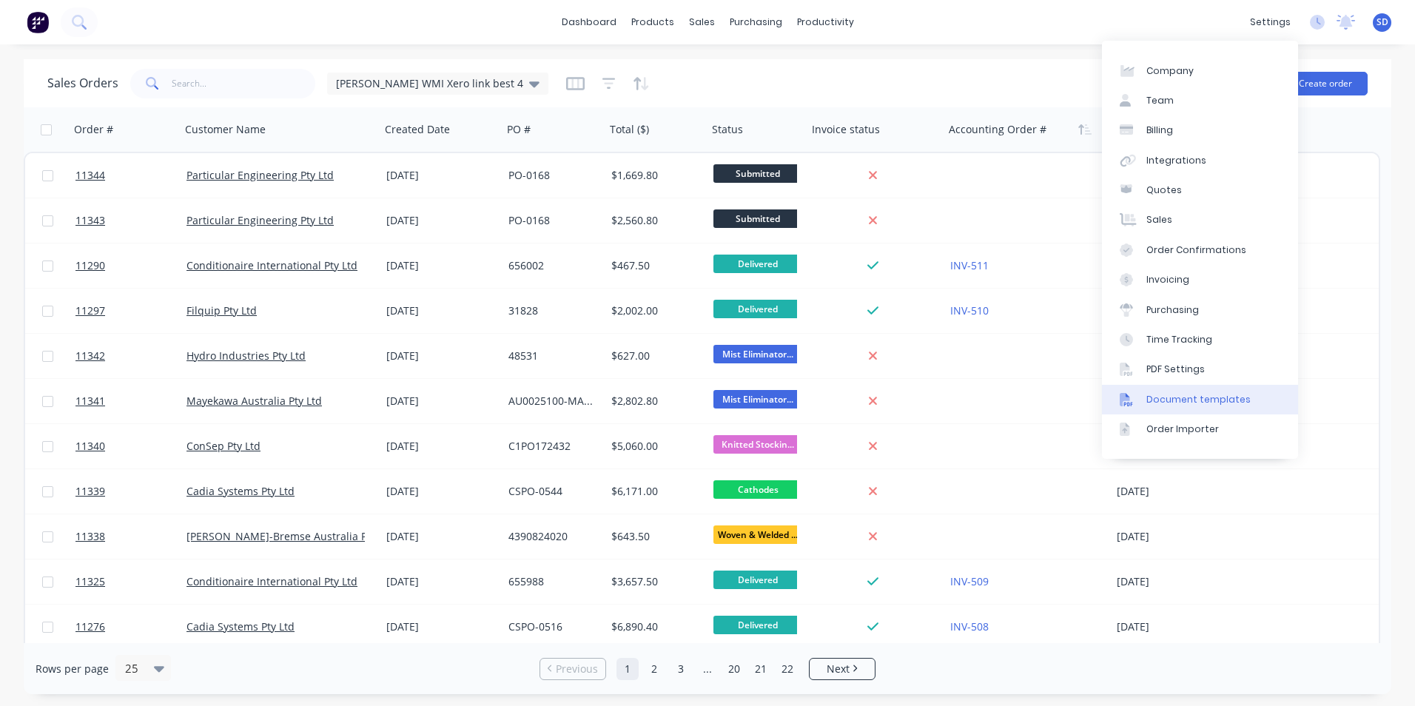
click at [1150, 403] on div "Document templates" at bounding box center [1198, 399] width 104 height 13
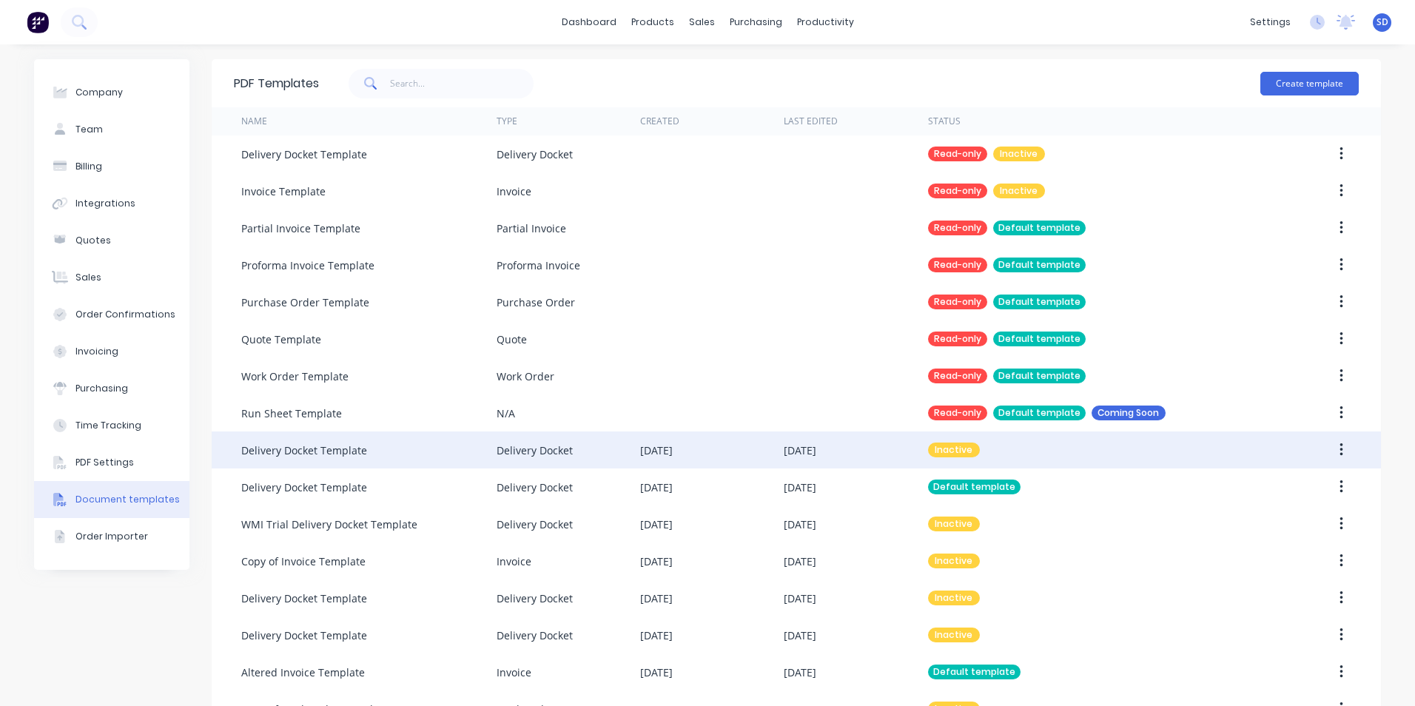
click at [759, 464] on div "22 Sep 2025" at bounding box center [712, 449] width 144 height 37
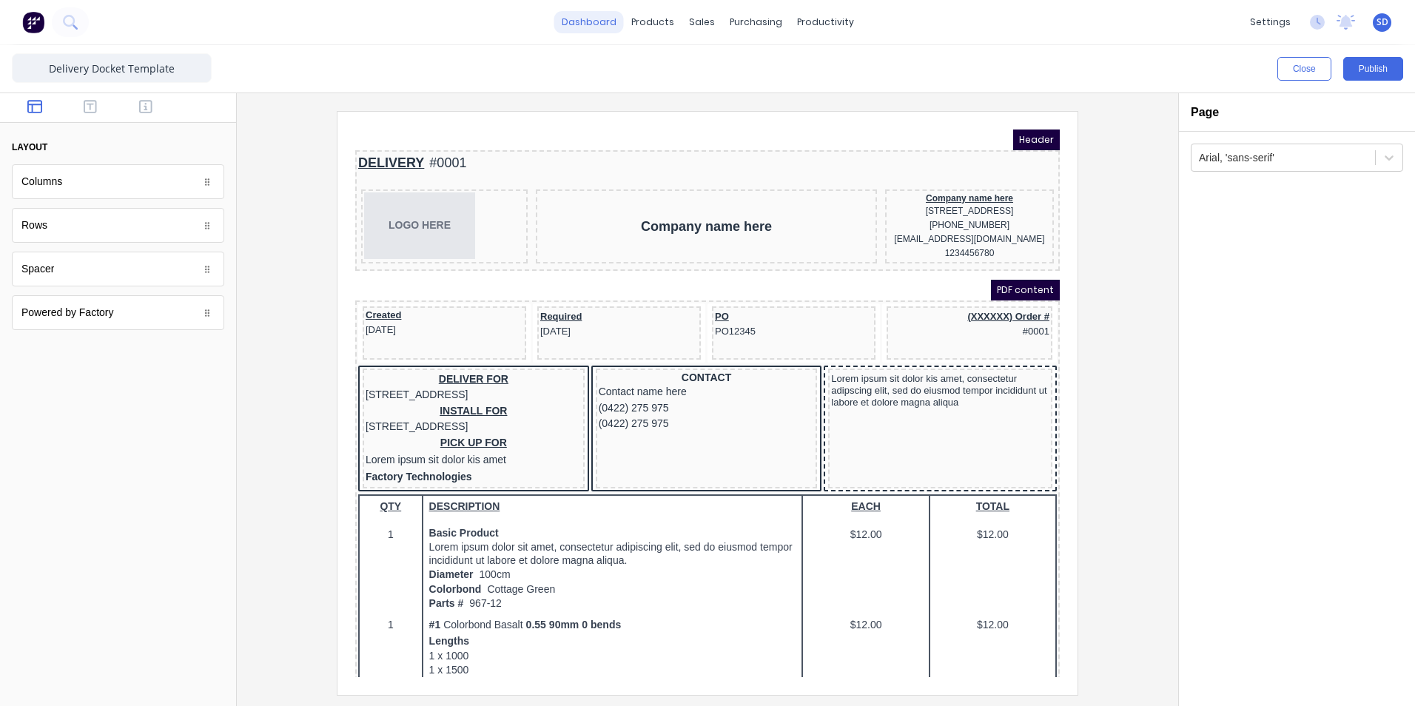
click at [599, 14] on link "dashboard" at bounding box center [589, 22] width 70 height 22
